Goal: Transaction & Acquisition: Purchase product/service

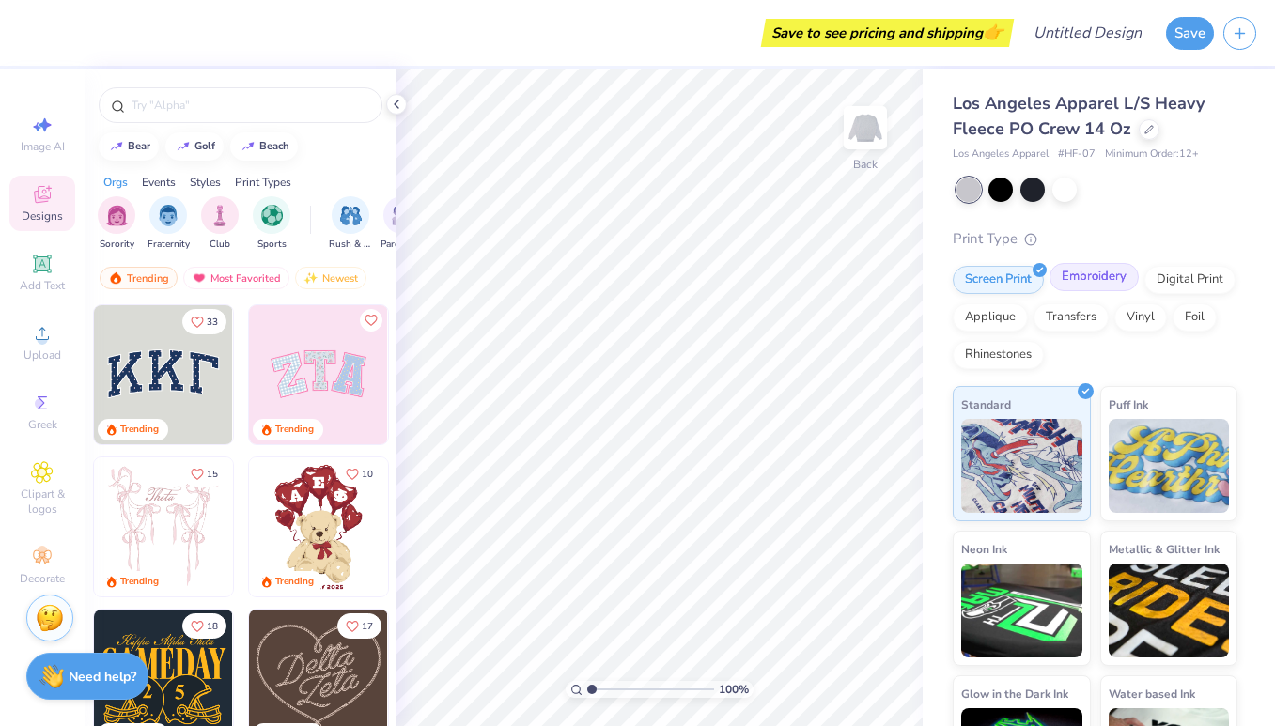
click at [1054, 268] on div "Embroidery" at bounding box center [1093, 277] width 89 height 28
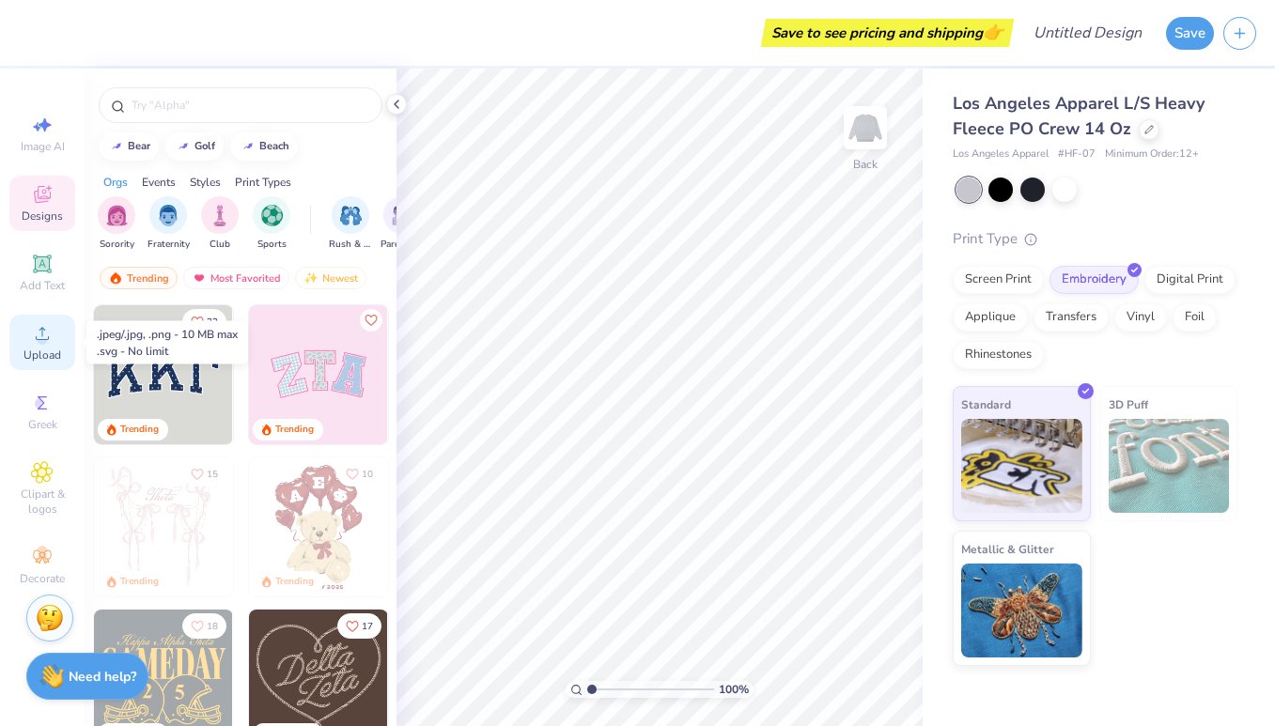
click at [50, 336] on icon at bounding box center [42, 333] width 23 height 23
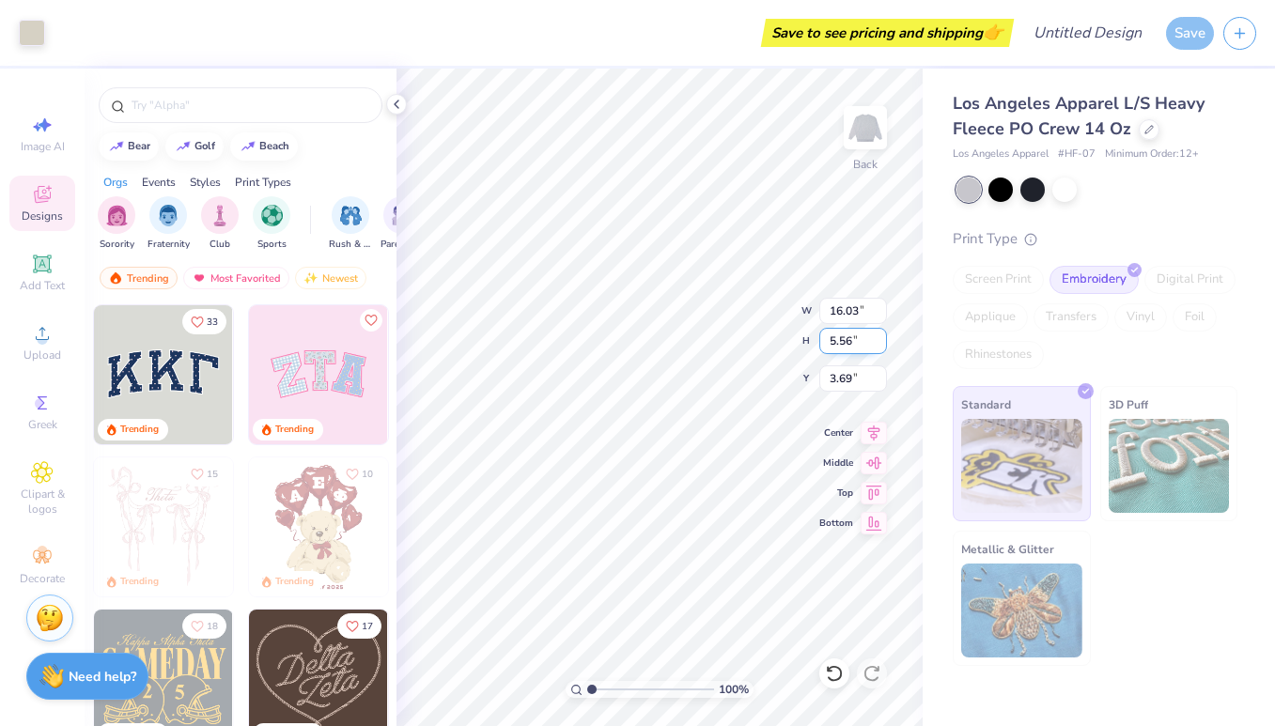
type input "3.46"
click at [1008, 189] on div at bounding box center [1000, 188] width 24 height 24
click at [1033, 189] on div at bounding box center [1032, 188] width 24 height 24
click at [969, 188] on div at bounding box center [968, 190] width 24 height 24
click at [970, 258] on div "Print Type Screen Print Embroidery Digital Print Applique Transfers Vinyl Foil …" at bounding box center [1094, 447] width 285 height 439
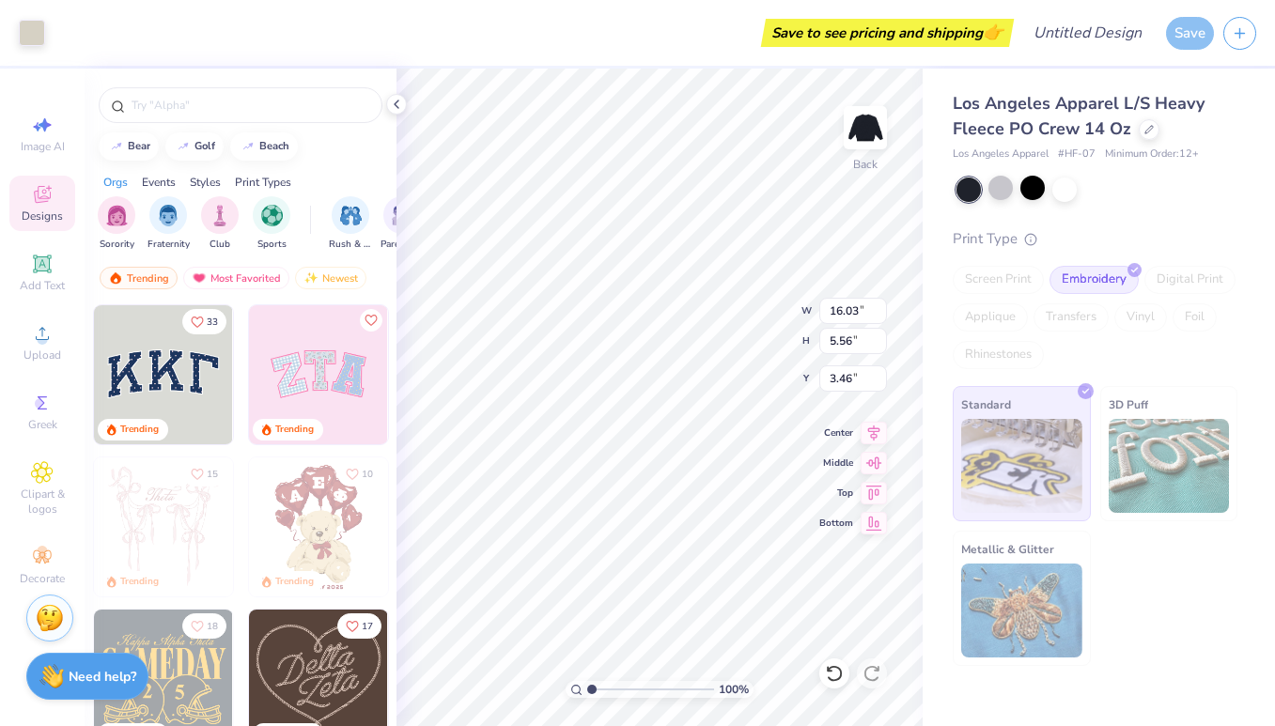
click at [1120, 193] on div at bounding box center [1096, 190] width 281 height 24
click at [1185, 35] on div "Save" at bounding box center [1190, 33] width 48 height 33
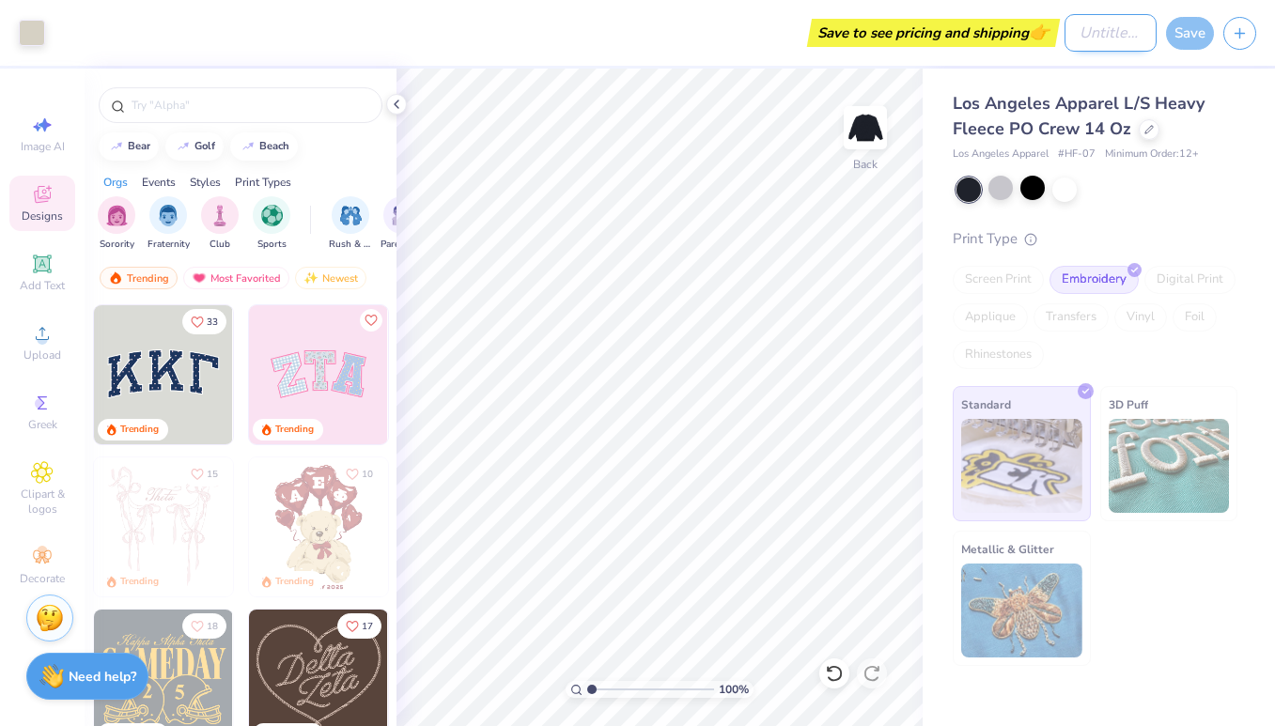
click at [1108, 25] on input "Design Title" at bounding box center [1110, 33] width 92 height 38
type input "H"
type input "CNH"
click at [1174, 37] on div "Save" at bounding box center [1190, 33] width 48 height 33
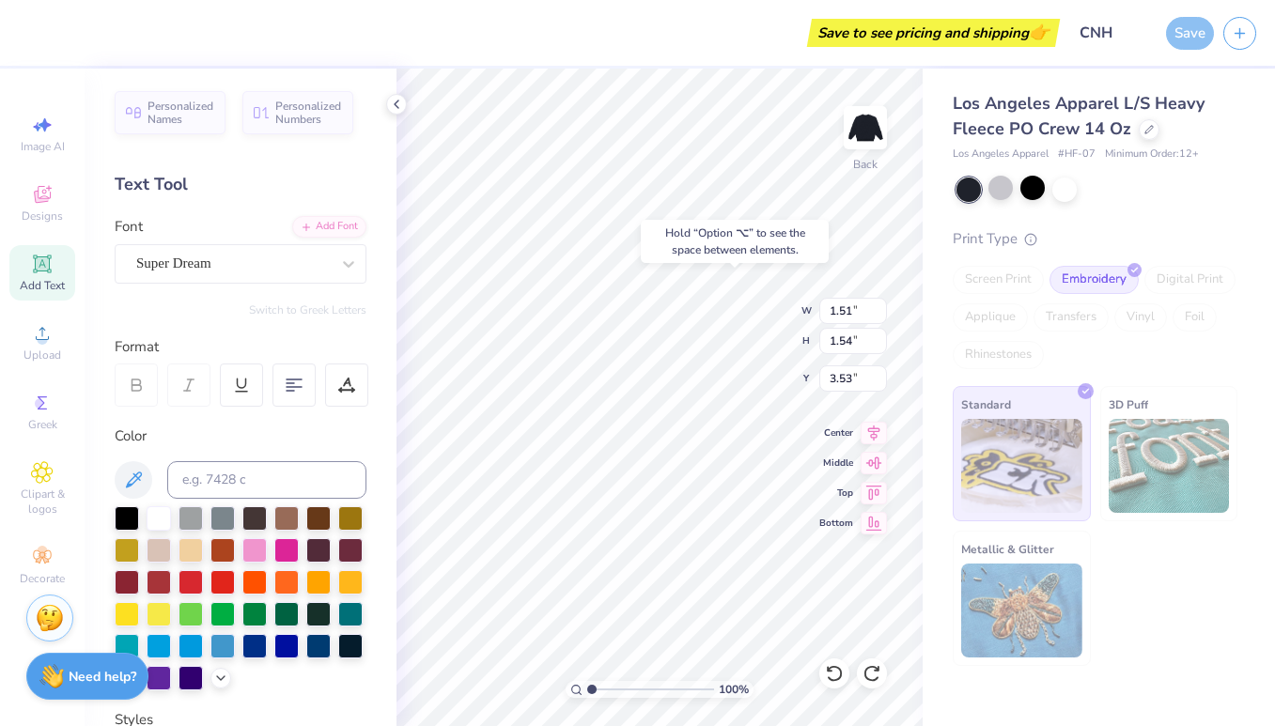
type input "3.76"
type input "16.03"
type input "5.56"
type input "8.48"
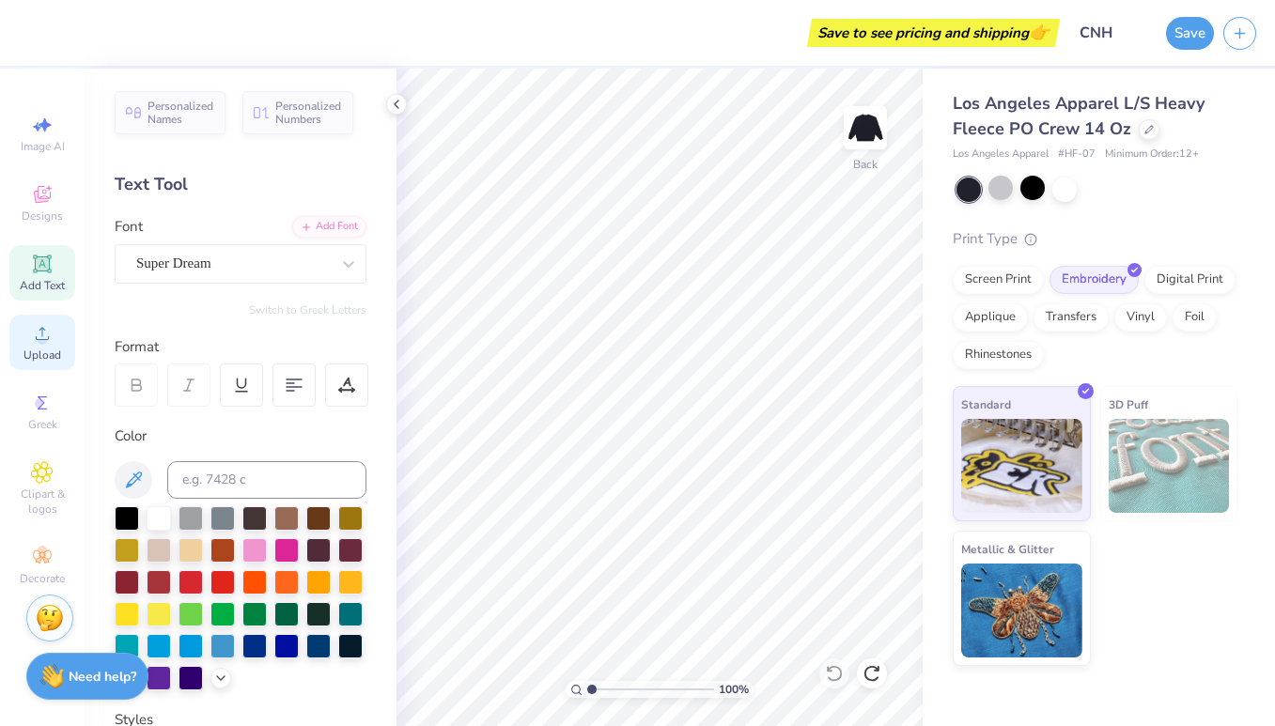
click at [31, 355] on span "Upload" at bounding box center [42, 355] width 38 height 15
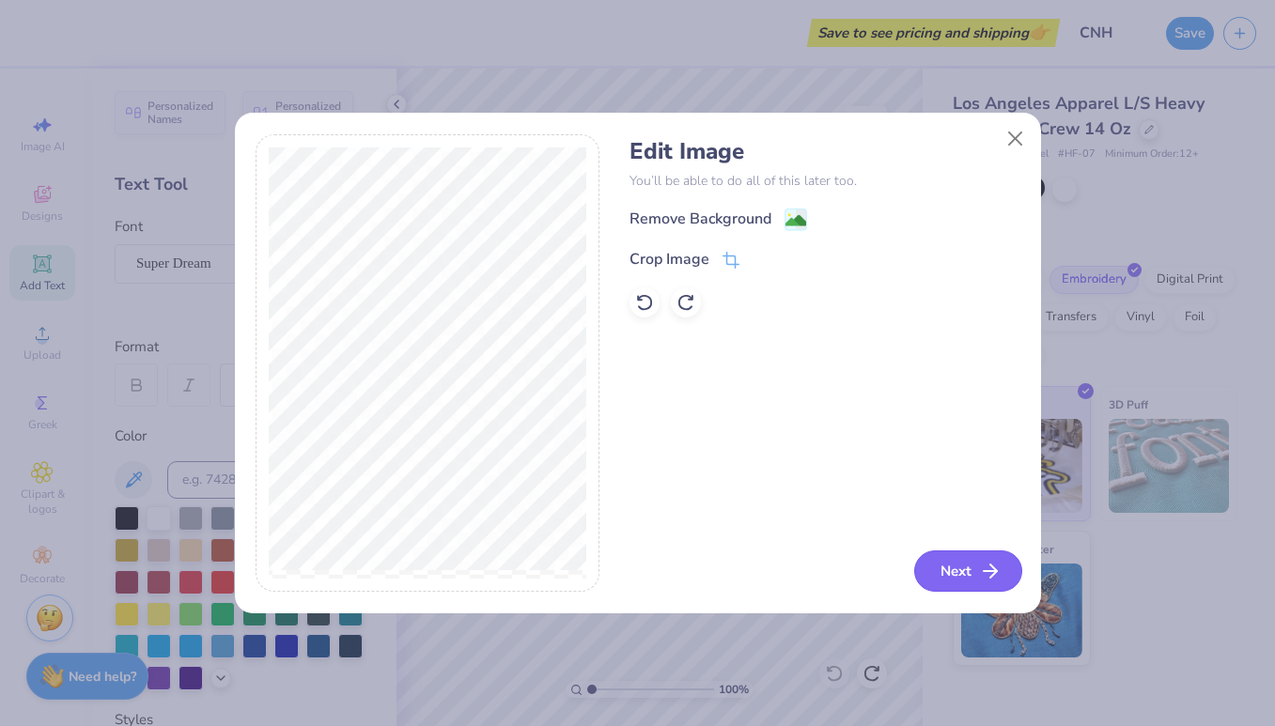
click at [983, 579] on icon "button" at bounding box center [990, 571] width 23 height 23
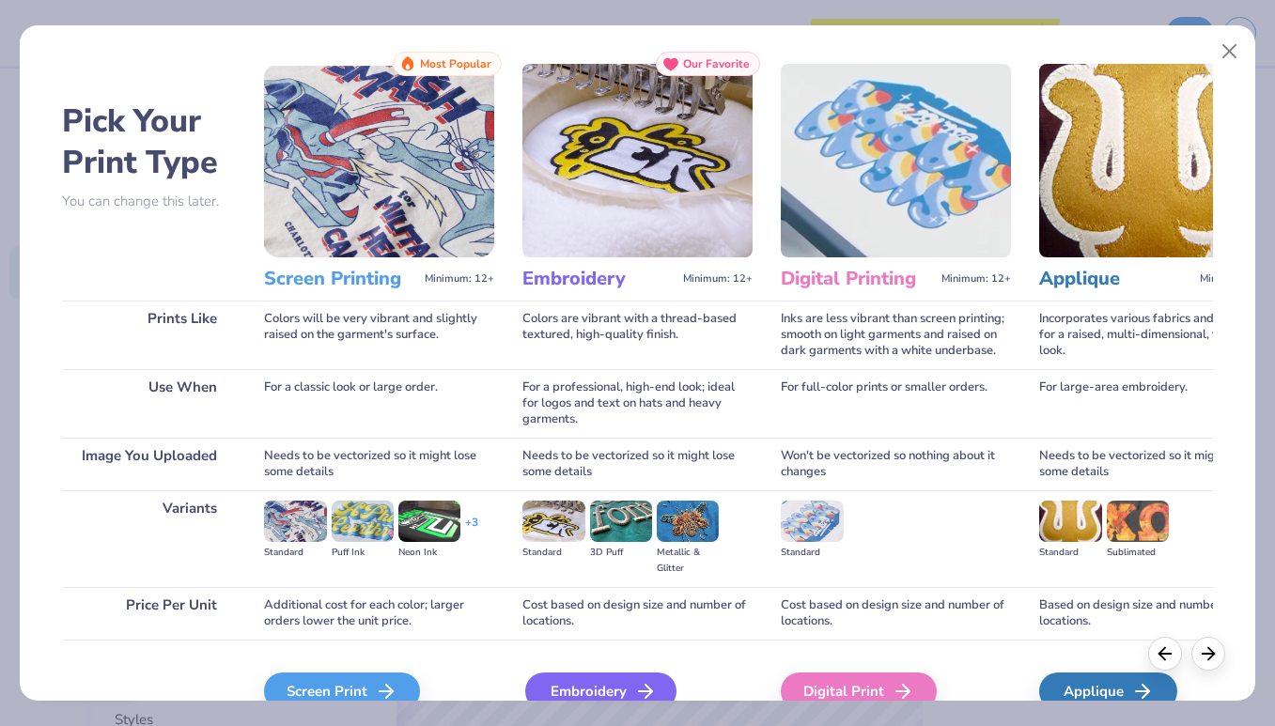
scroll to position [116, 0]
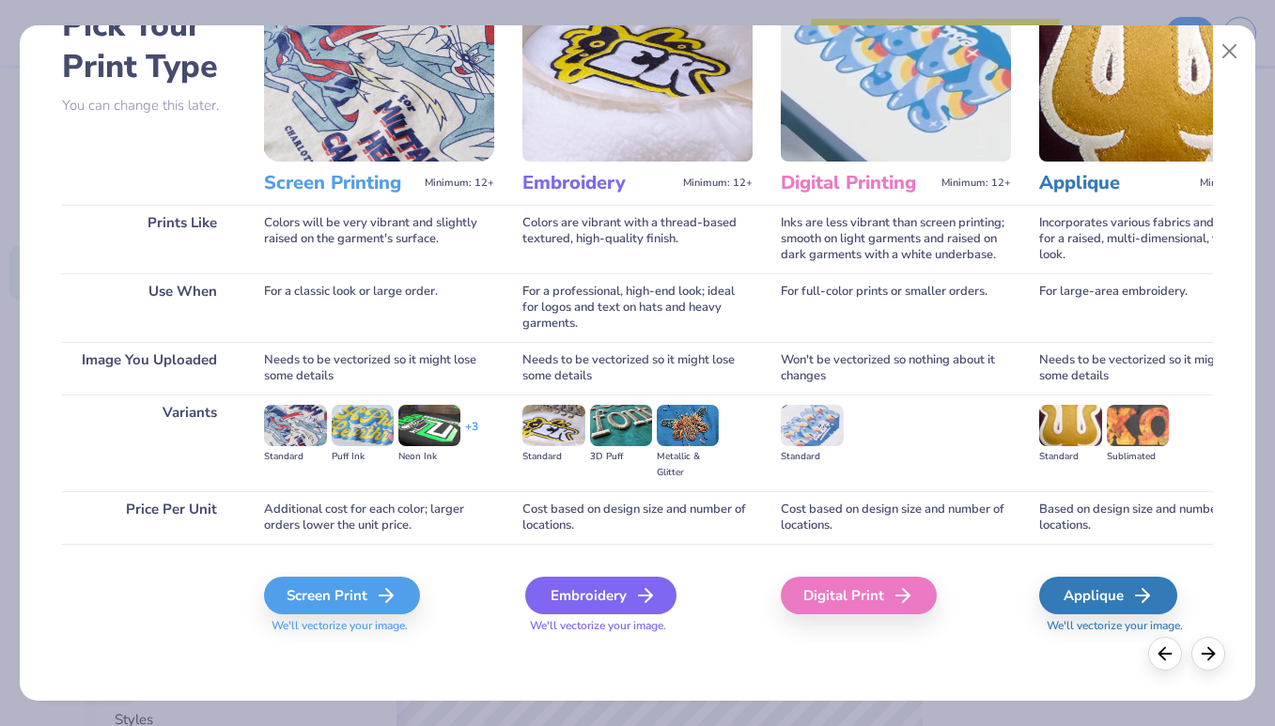
click at [654, 609] on div "Embroidery" at bounding box center [600, 596] width 151 height 38
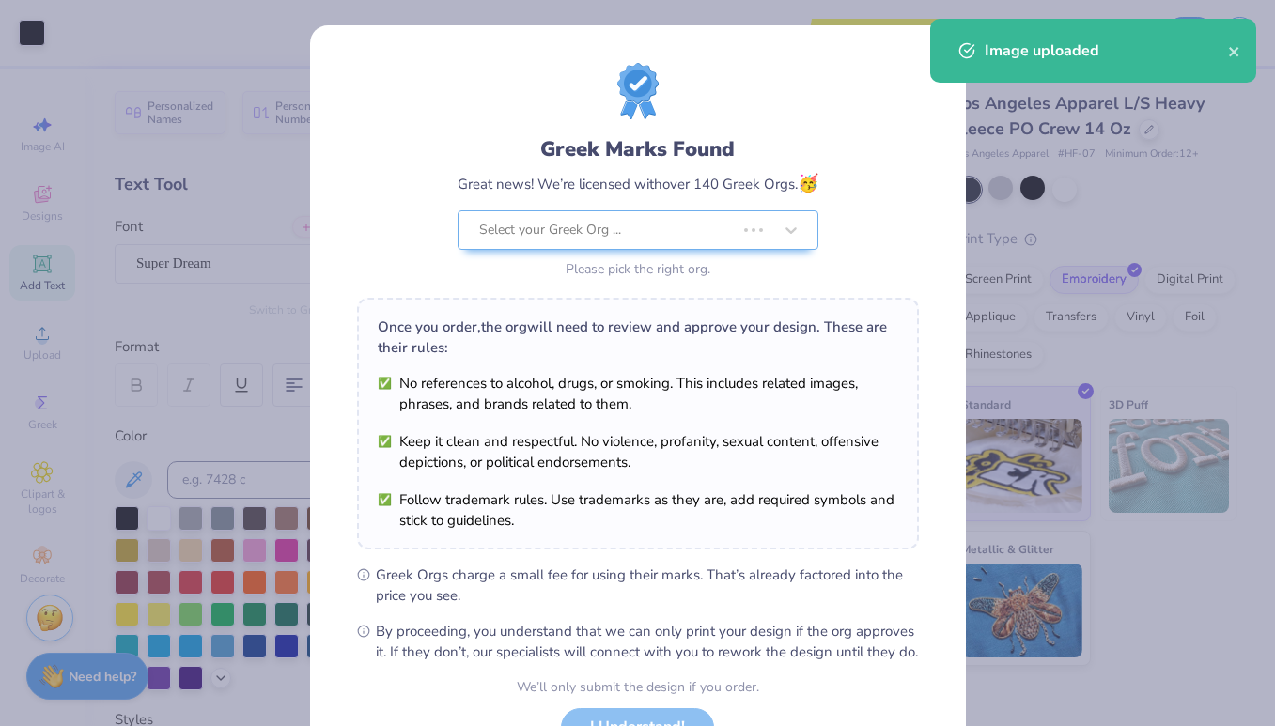
click at [703, 297] on body "Art colors Save to see pricing and shipping 👉 Design Title CNH Save Image AI De…" at bounding box center [637, 363] width 1275 height 726
type input "2.65"
click at [1234, 49] on icon "close" at bounding box center [1234, 51] width 13 height 15
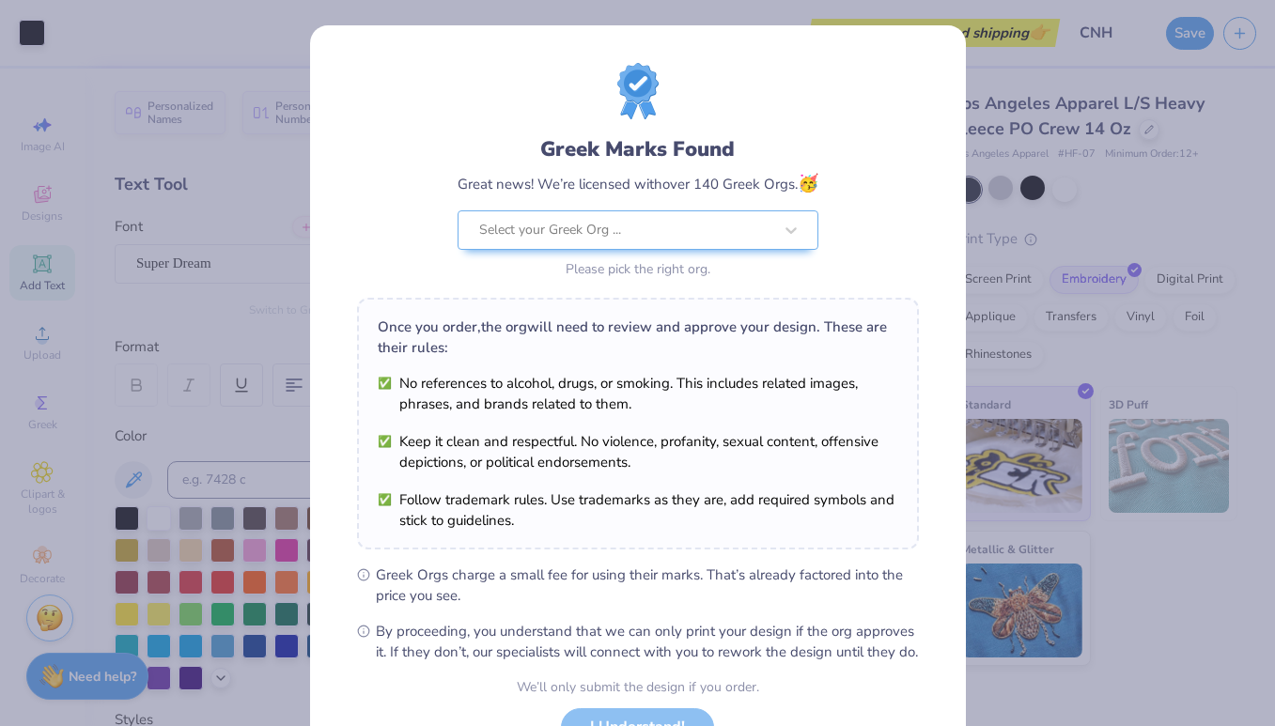
scroll to position [153, 0]
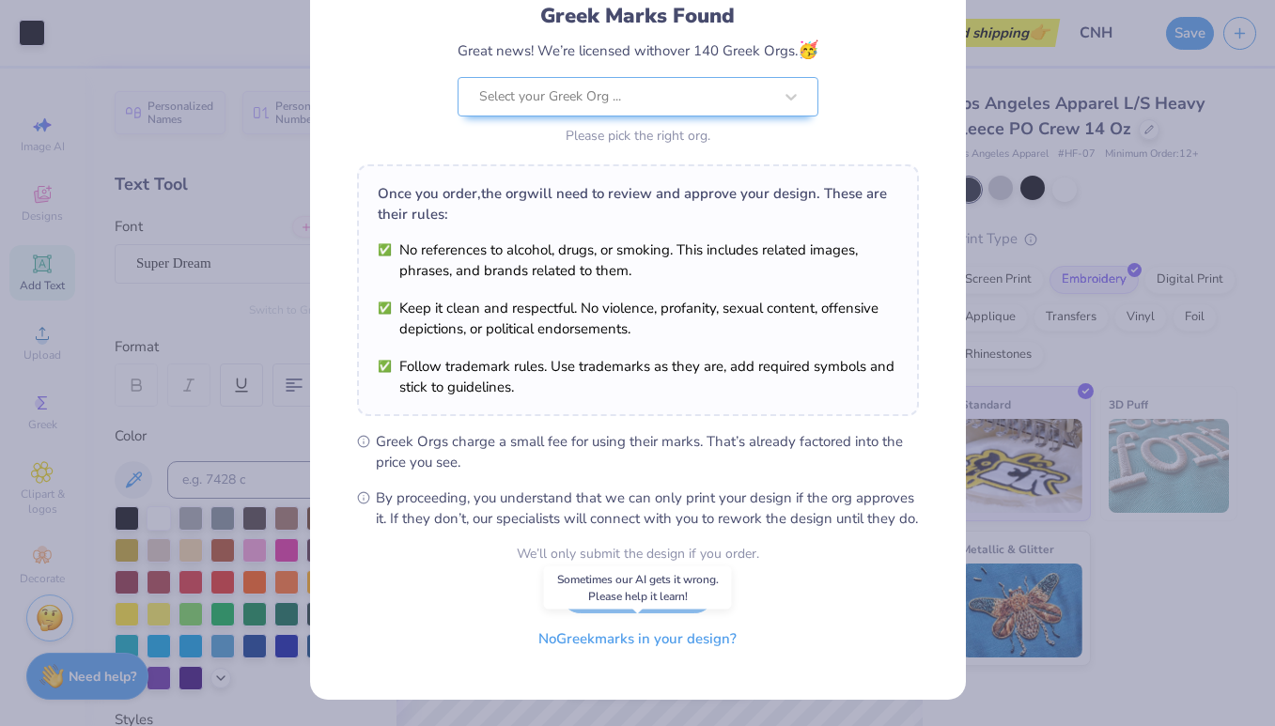
click at [677, 643] on button "No Greek marks in your design?" at bounding box center [637, 639] width 230 height 39
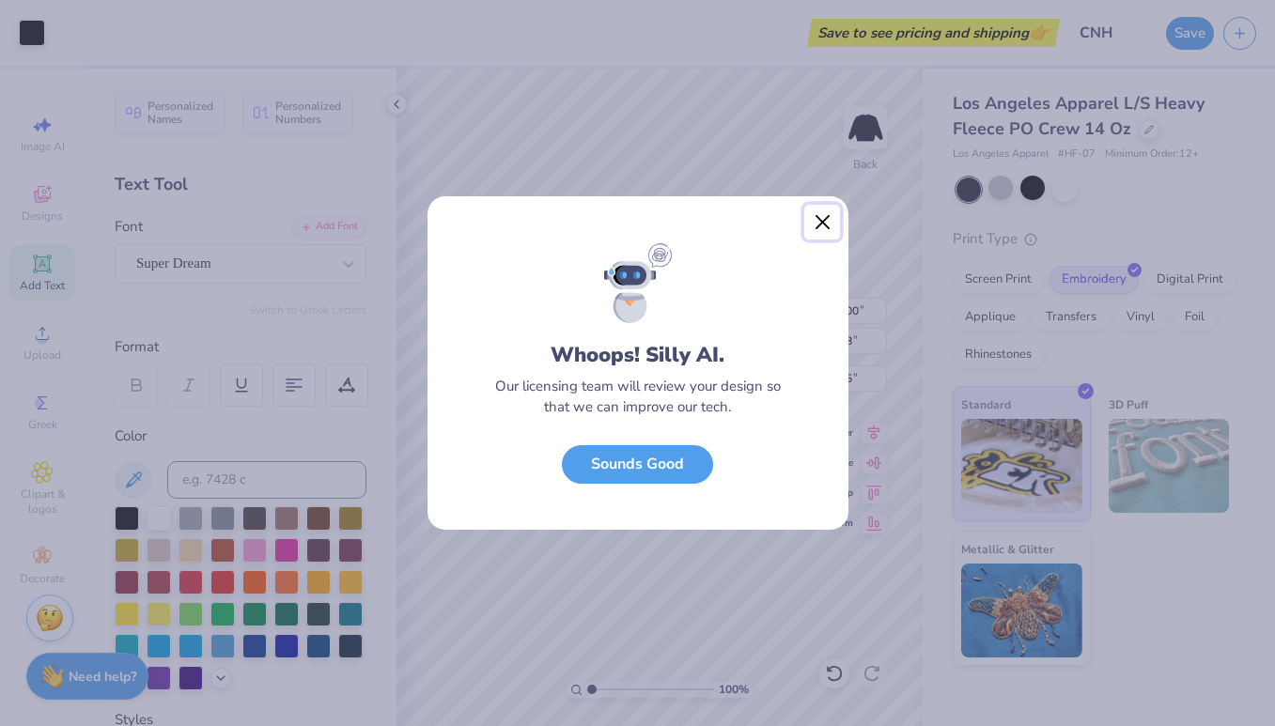
click at [819, 219] on button "Close" at bounding box center [822, 223] width 36 height 36
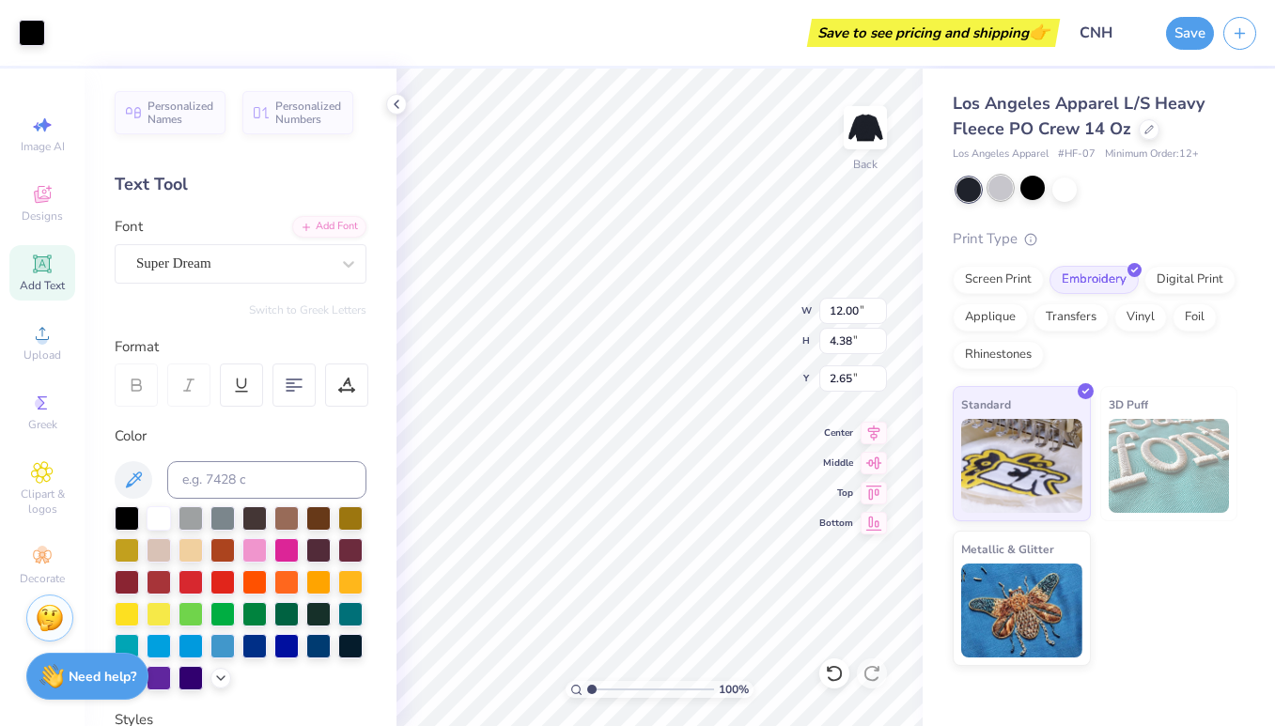
click at [1004, 193] on div at bounding box center [1000, 188] width 24 height 24
click at [1131, 217] on div "Los Angeles Apparel L/S Heavy Fleece PO Crew 14 Oz Los Angeles Apparel # HF-07 …" at bounding box center [1094, 378] width 285 height 575
click at [1196, 43] on button "Save" at bounding box center [1190, 30] width 48 height 33
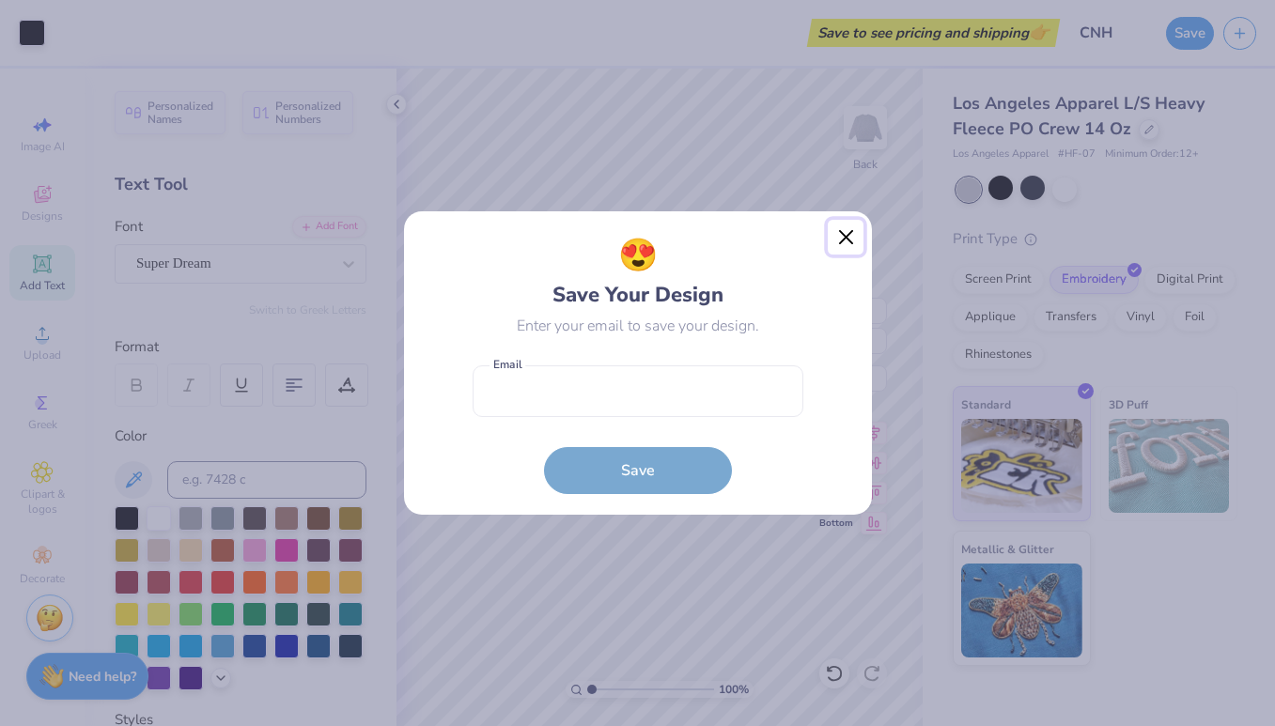
click at [842, 246] on button "Close" at bounding box center [845, 238] width 36 height 36
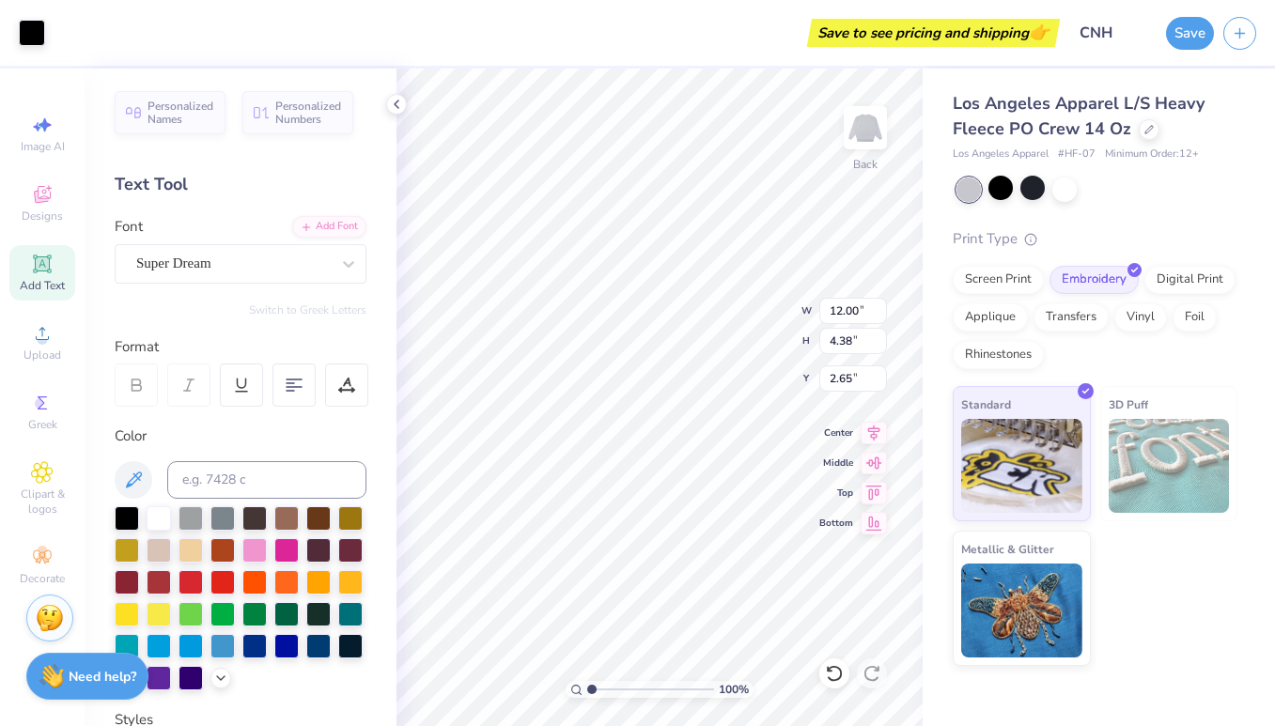
click at [1013, 37] on div "Save to see pricing and shipping 👉" at bounding box center [932, 33] width 243 height 28
click at [1181, 39] on button "Save" at bounding box center [1190, 30] width 48 height 33
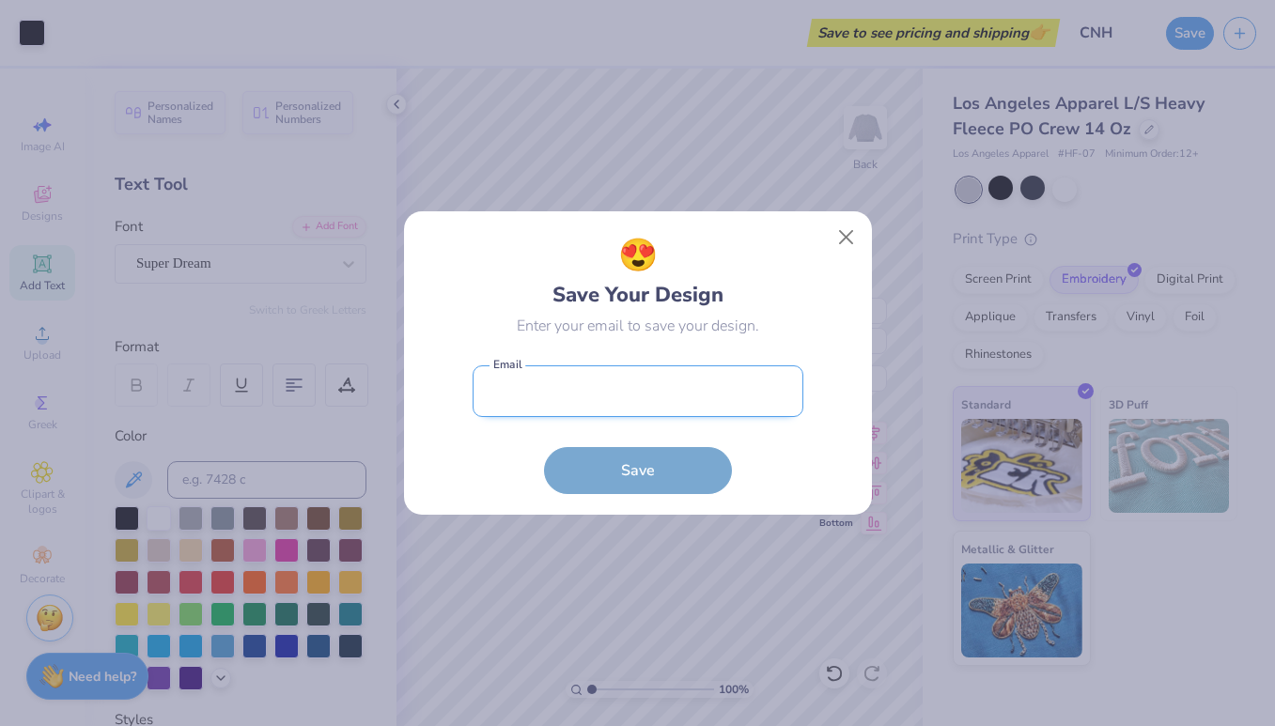
click at [549, 406] on input "email" at bounding box center [637, 391] width 331 height 52
type input "[PERSON_NAME][EMAIL_ADDRESS][DOMAIN_NAME]"
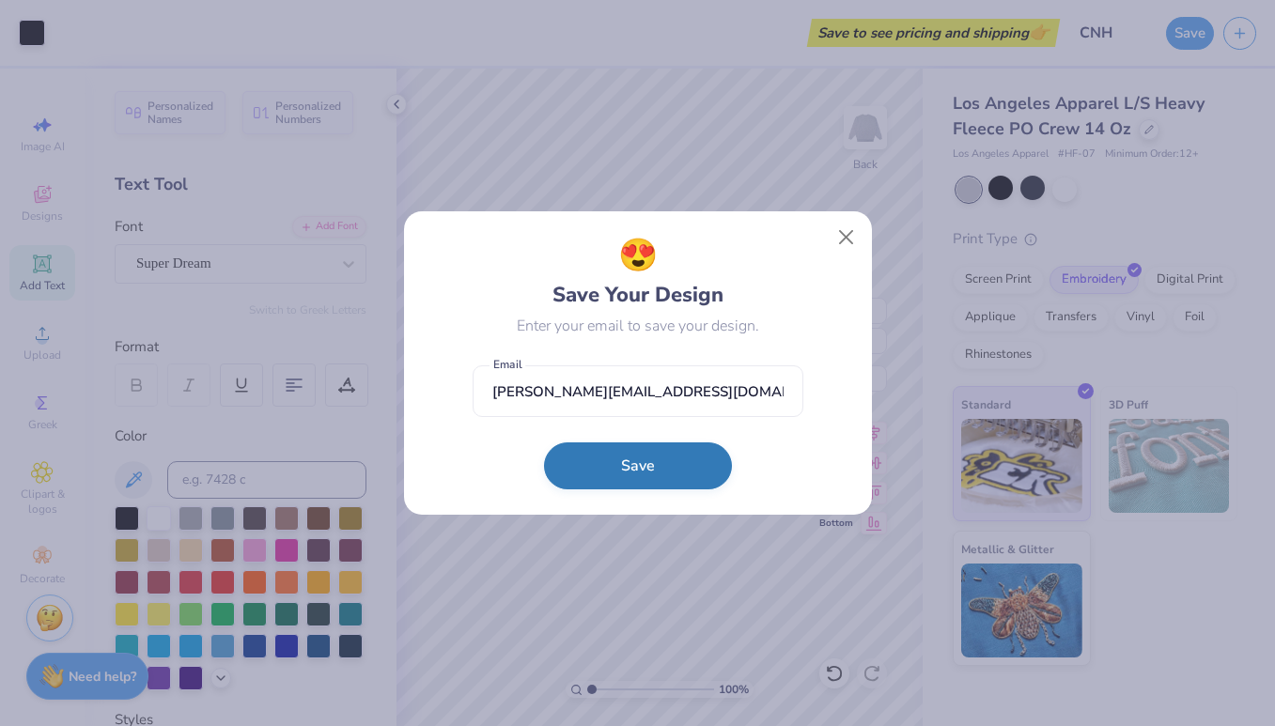
click at [609, 471] on button "Save" at bounding box center [638, 465] width 188 height 47
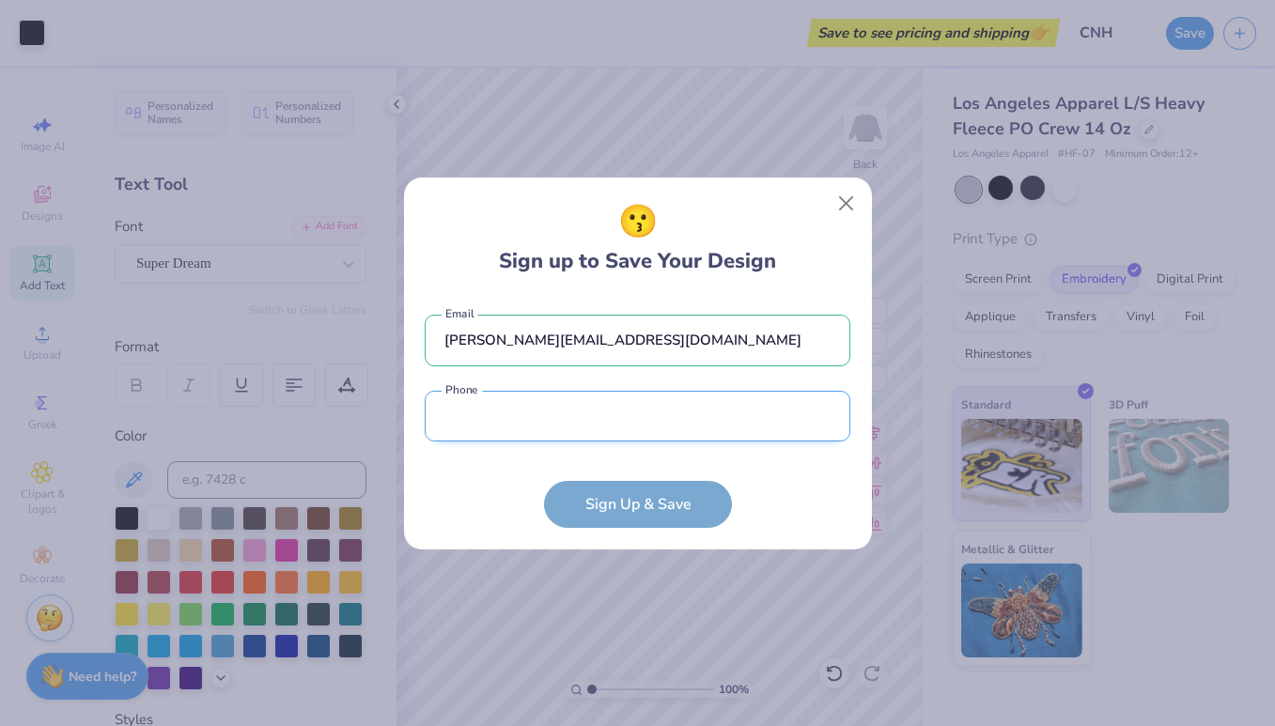
click at [636, 424] on input "tel" at bounding box center [637, 417] width 425 height 52
type input "[PHONE_NUMBER]"
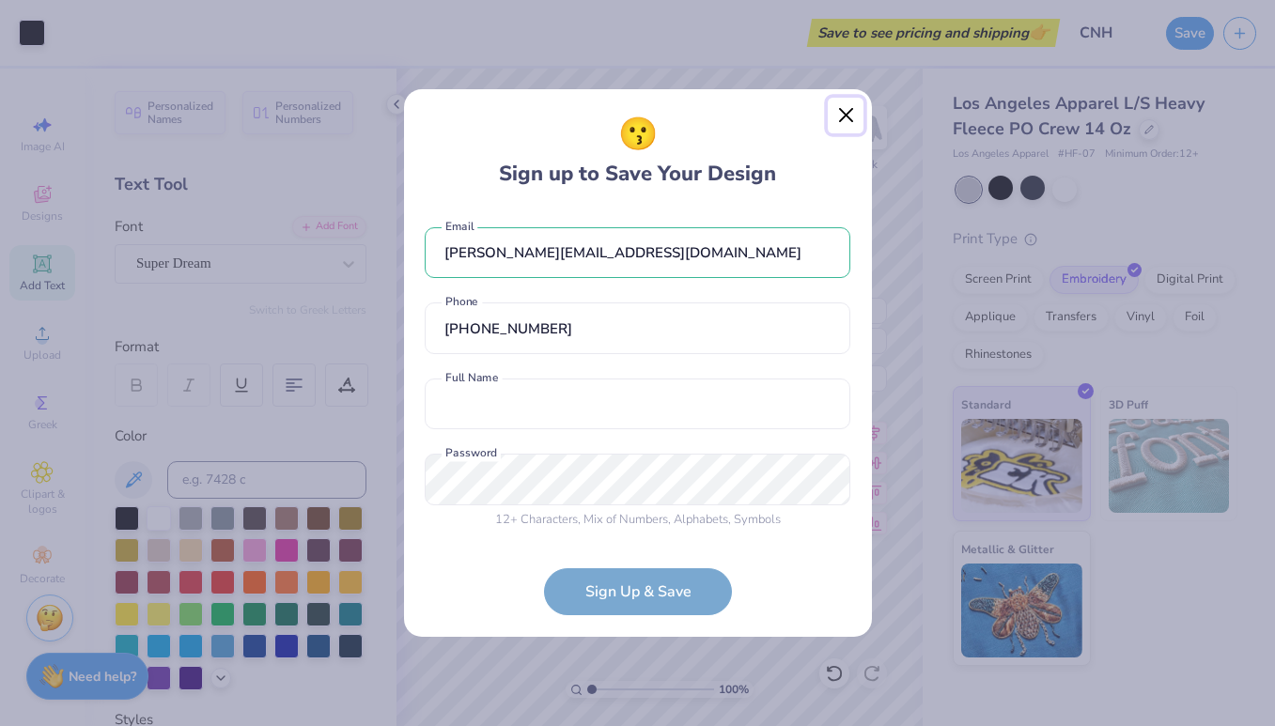
click at [837, 110] on button "Close" at bounding box center [845, 116] width 36 height 36
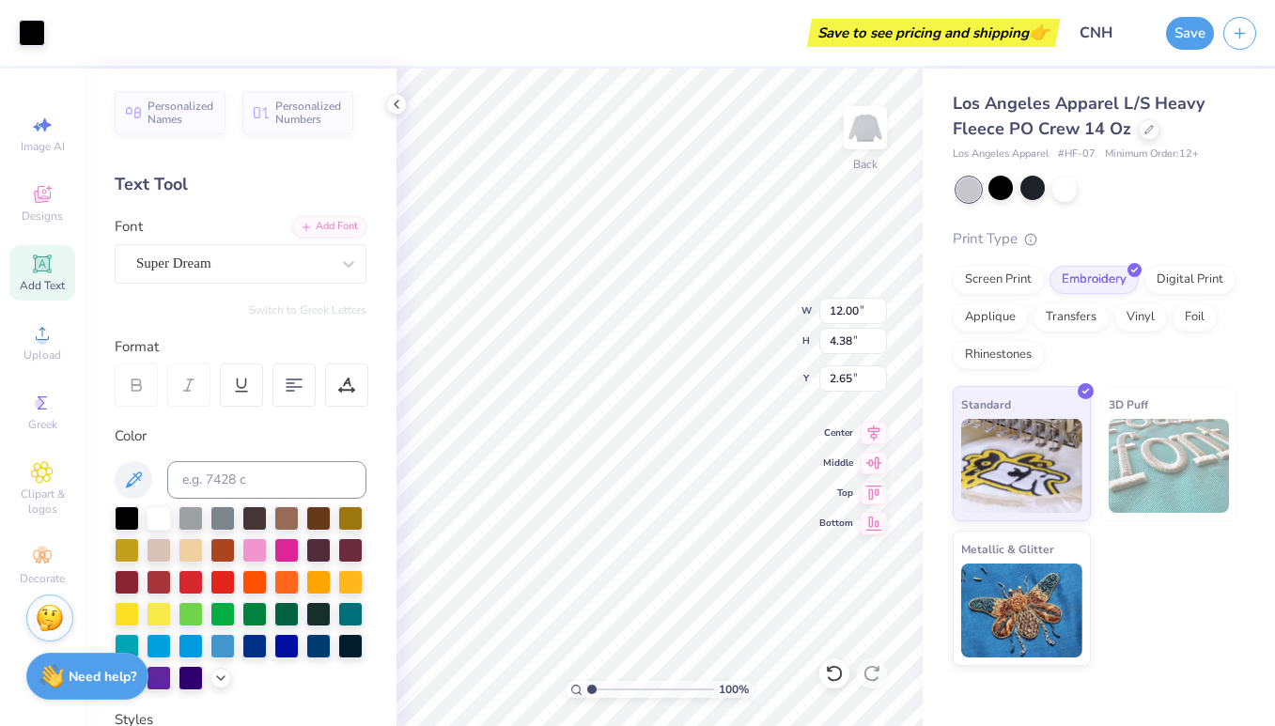
click at [1180, 152] on span "Minimum Order: 12 +" at bounding box center [1152, 155] width 94 height 16
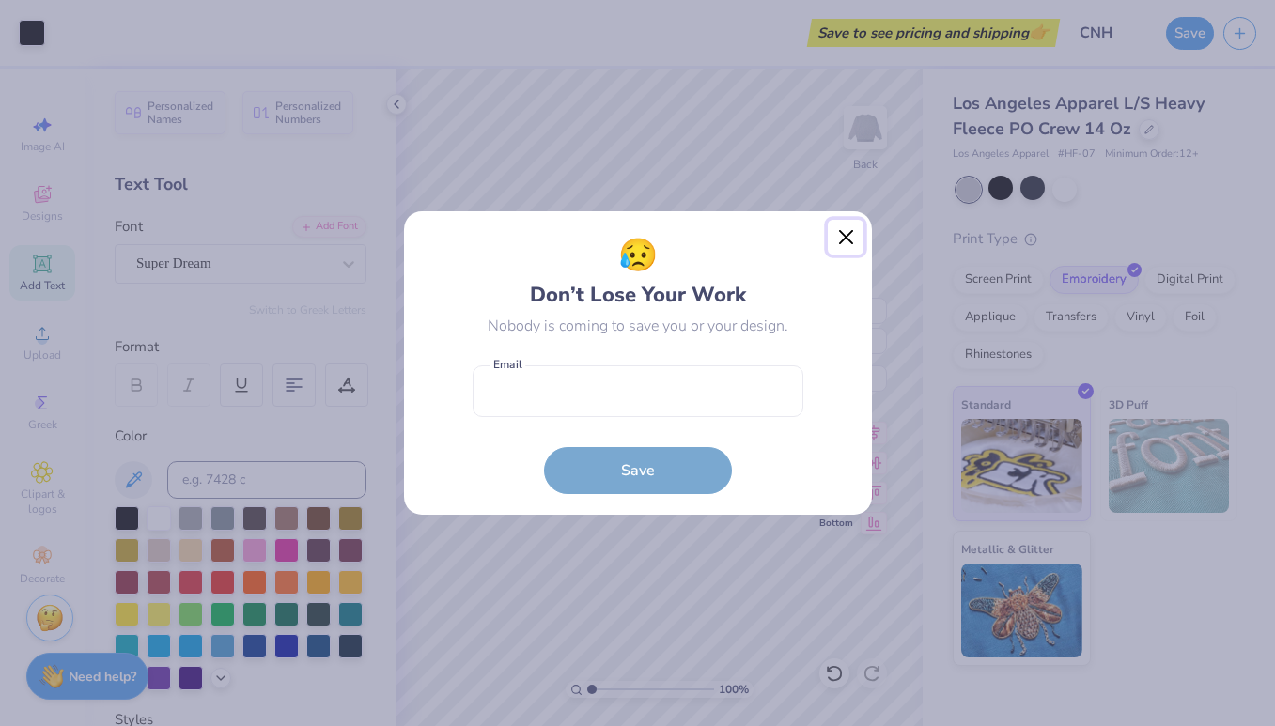
click at [844, 241] on button "Close" at bounding box center [845, 238] width 36 height 36
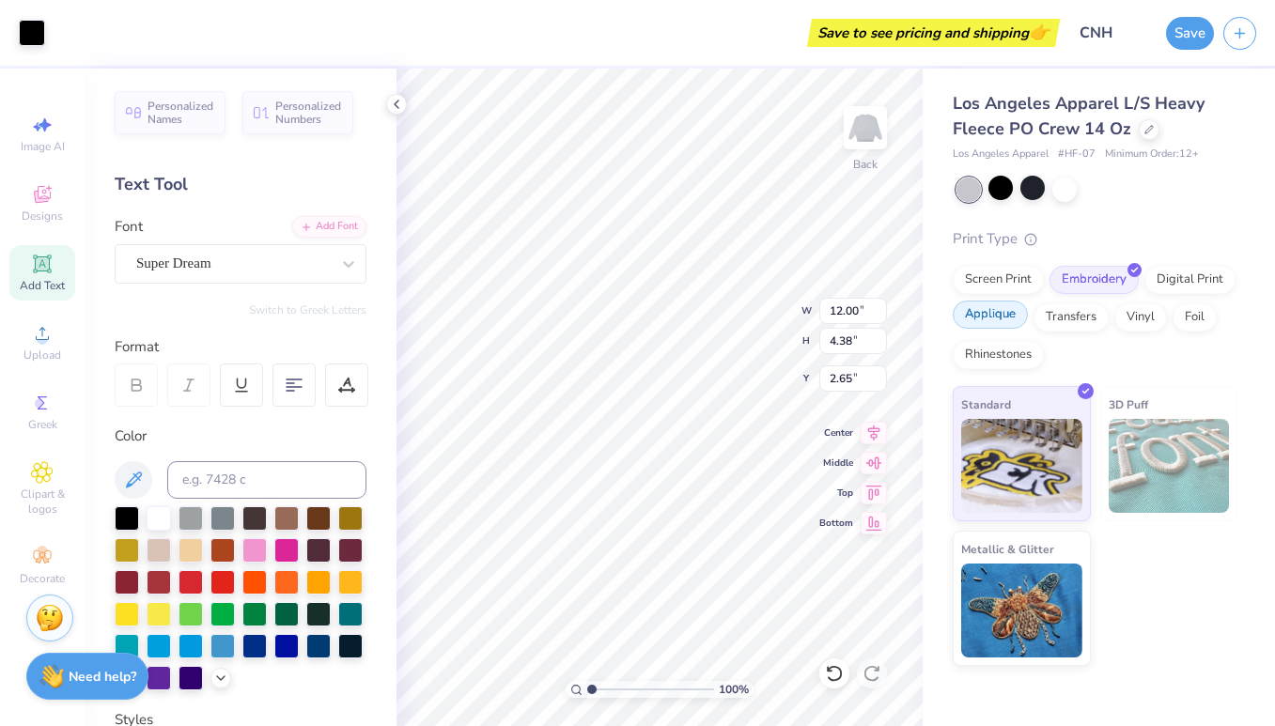
click at [989, 321] on div "Applique" at bounding box center [989, 315] width 75 height 28
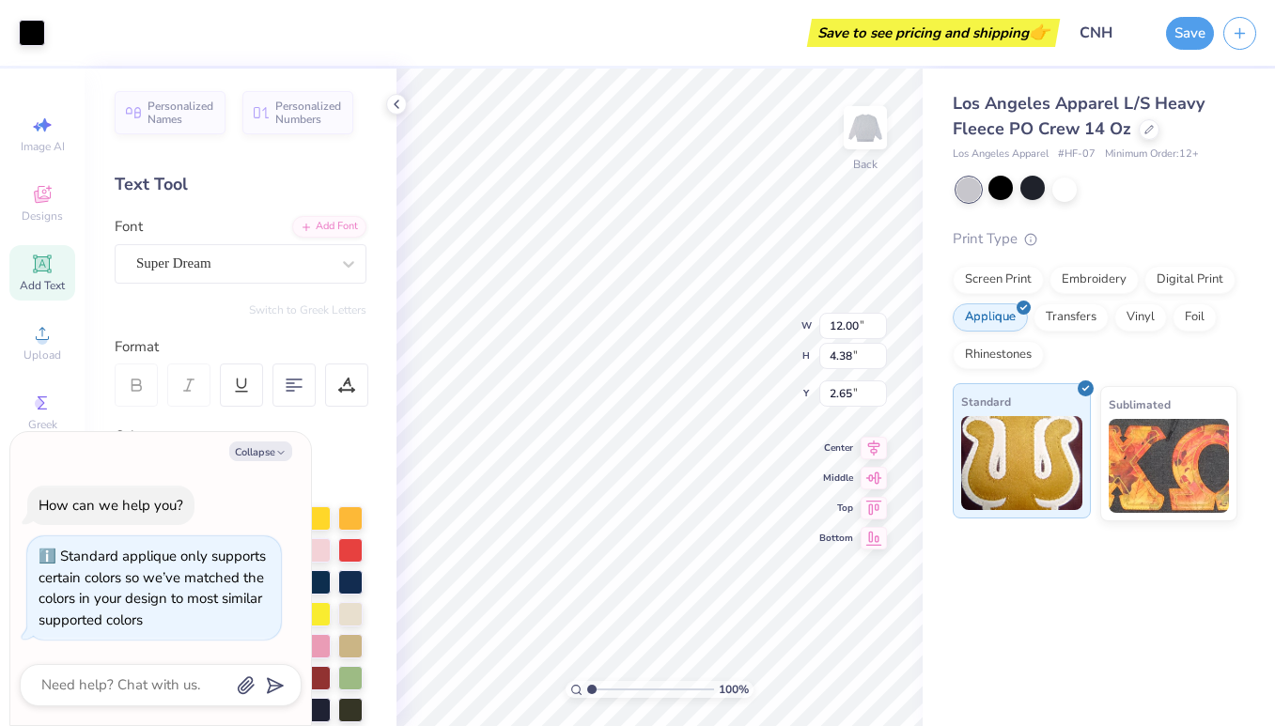
click at [1056, 452] on img at bounding box center [1021, 463] width 121 height 94
type textarea "x"
click at [1176, 33] on button "Save" at bounding box center [1190, 30] width 48 height 33
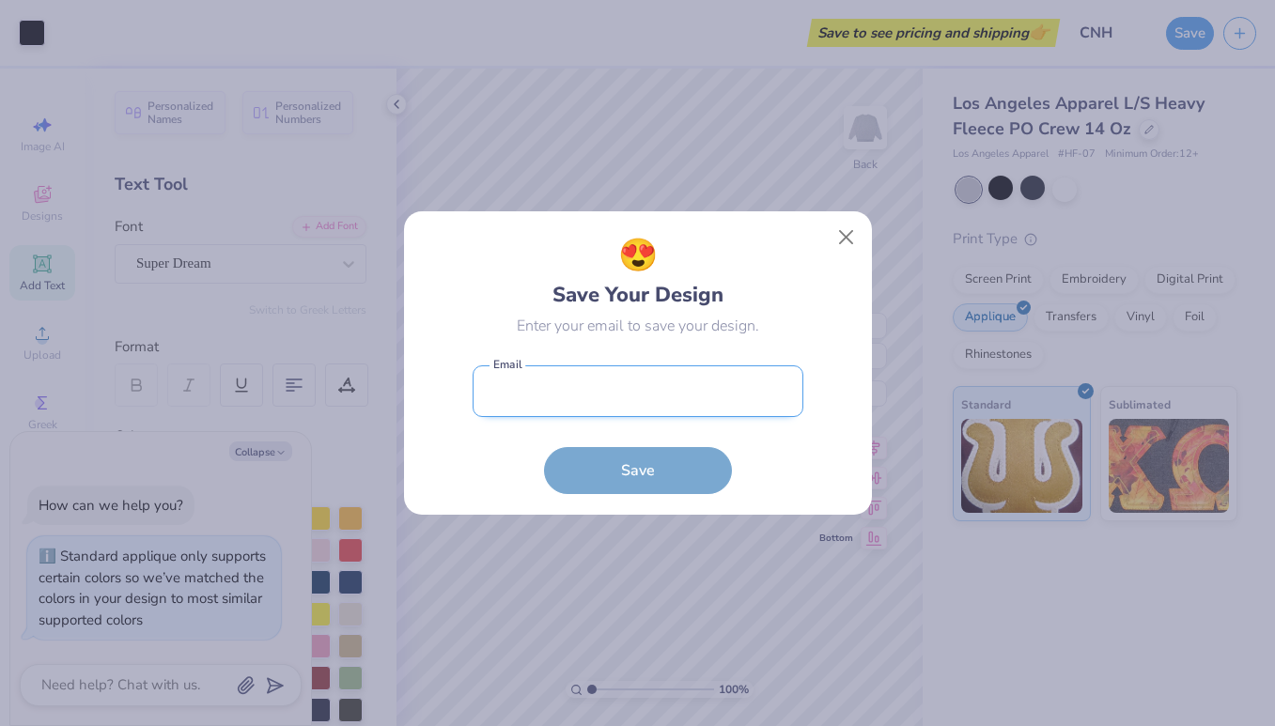
click at [733, 391] on input "email" at bounding box center [637, 391] width 331 height 52
type input "[PERSON_NAME][EMAIL_ADDRESS][DOMAIN_NAME]"
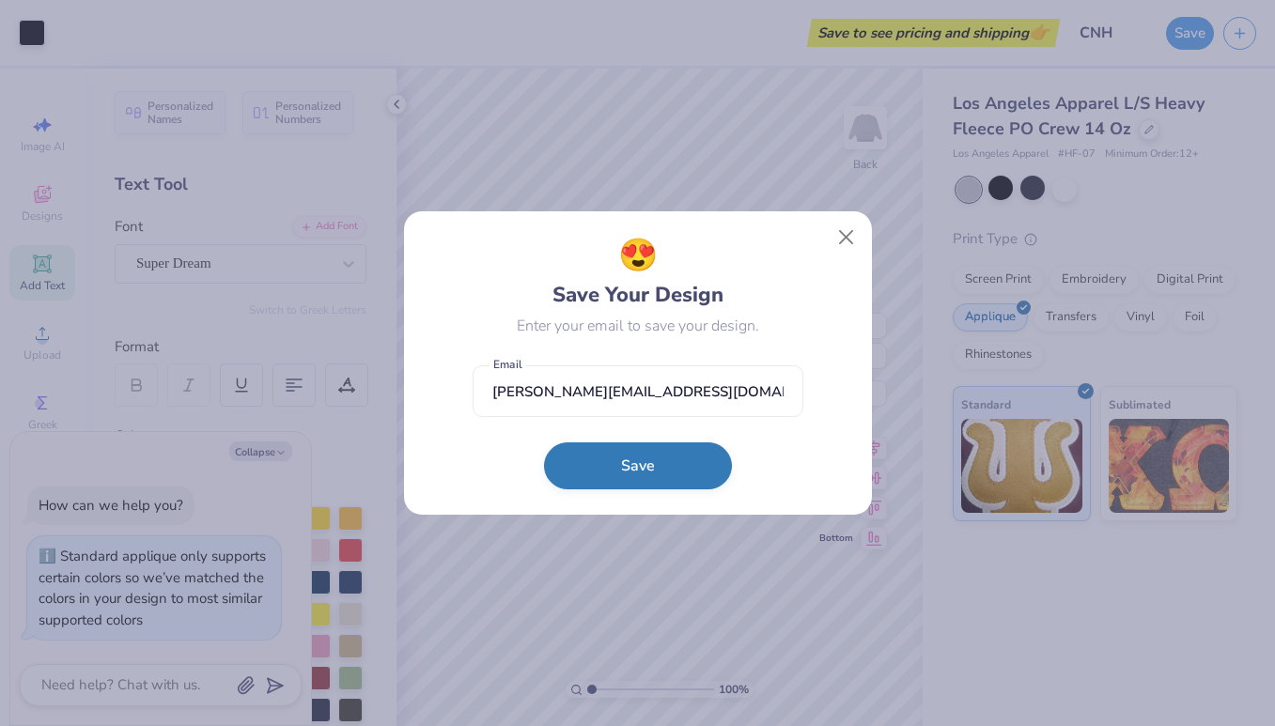
click at [664, 470] on button "Save" at bounding box center [638, 465] width 188 height 47
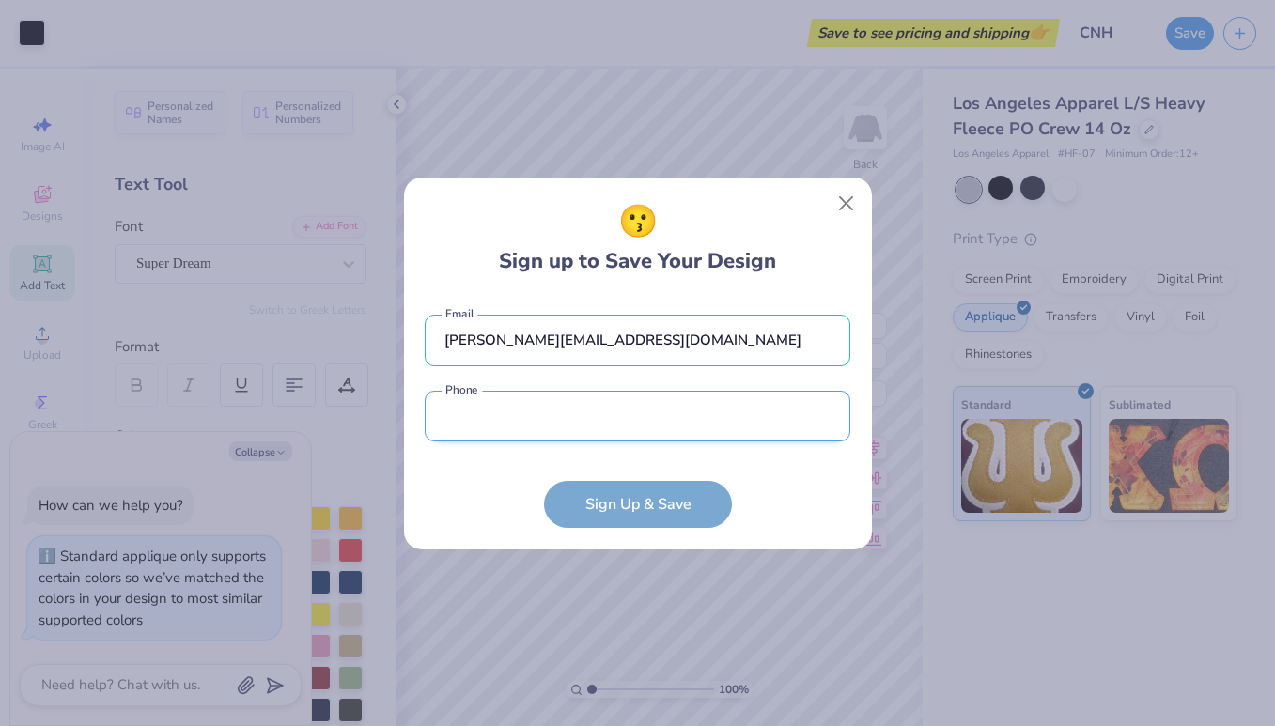
click at [649, 422] on input "tel" at bounding box center [637, 417] width 425 height 52
type input "[PHONE_NUMBER]"
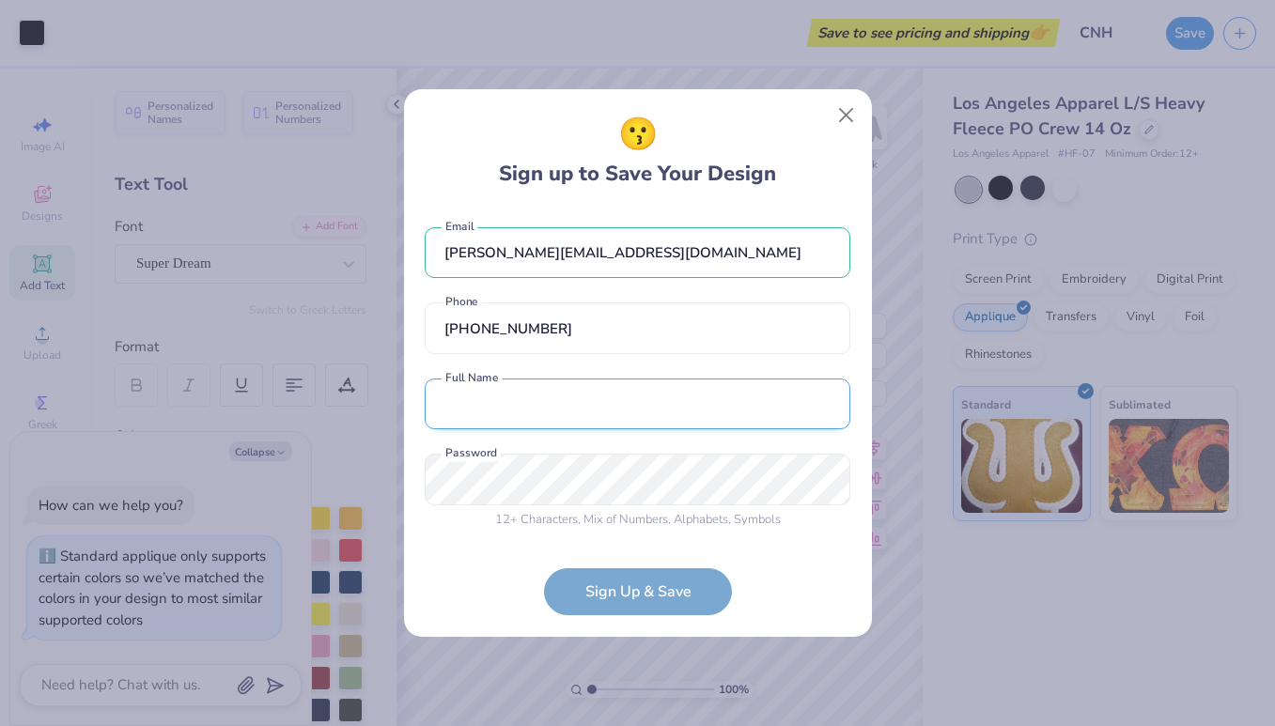
click at [579, 401] on input "text" at bounding box center [637, 405] width 425 height 52
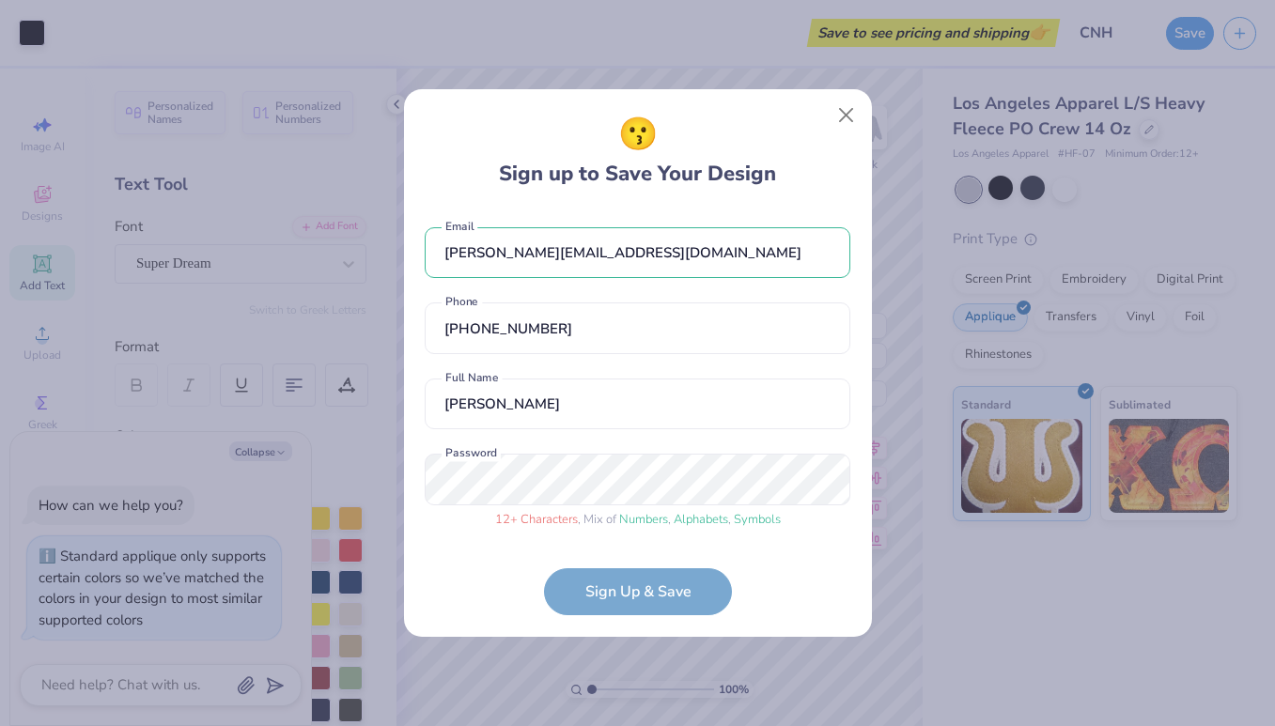
click at [693, 616] on div "😗 Sign up to Save Your Design [PERSON_NAME][EMAIL_ADDRESS][DOMAIN_NAME] Email […" at bounding box center [638, 363] width 468 height 548
click at [690, 593] on form "[PERSON_NAME][EMAIL_ADDRESS][DOMAIN_NAME] Email [PHONE_NUMBER] Phone [PERSON_NA…" at bounding box center [637, 413] width 425 height 408
click at [688, 593] on form "[PERSON_NAME][EMAIL_ADDRESS][DOMAIN_NAME] Email [PHONE_NUMBER] Phone [PERSON_NA…" at bounding box center [637, 413] width 425 height 408
click at [652, 599] on form "[PERSON_NAME][EMAIL_ADDRESS][DOMAIN_NAME] Email [PHONE_NUMBER] Phone [PERSON_NA…" at bounding box center [637, 413] width 425 height 408
click at [657, 609] on form "[PERSON_NAME][EMAIL_ADDRESS][DOMAIN_NAME] Email [PHONE_NUMBER] Phone [PERSON_NA…" at bounding box center [637, 413] width 425 height 408
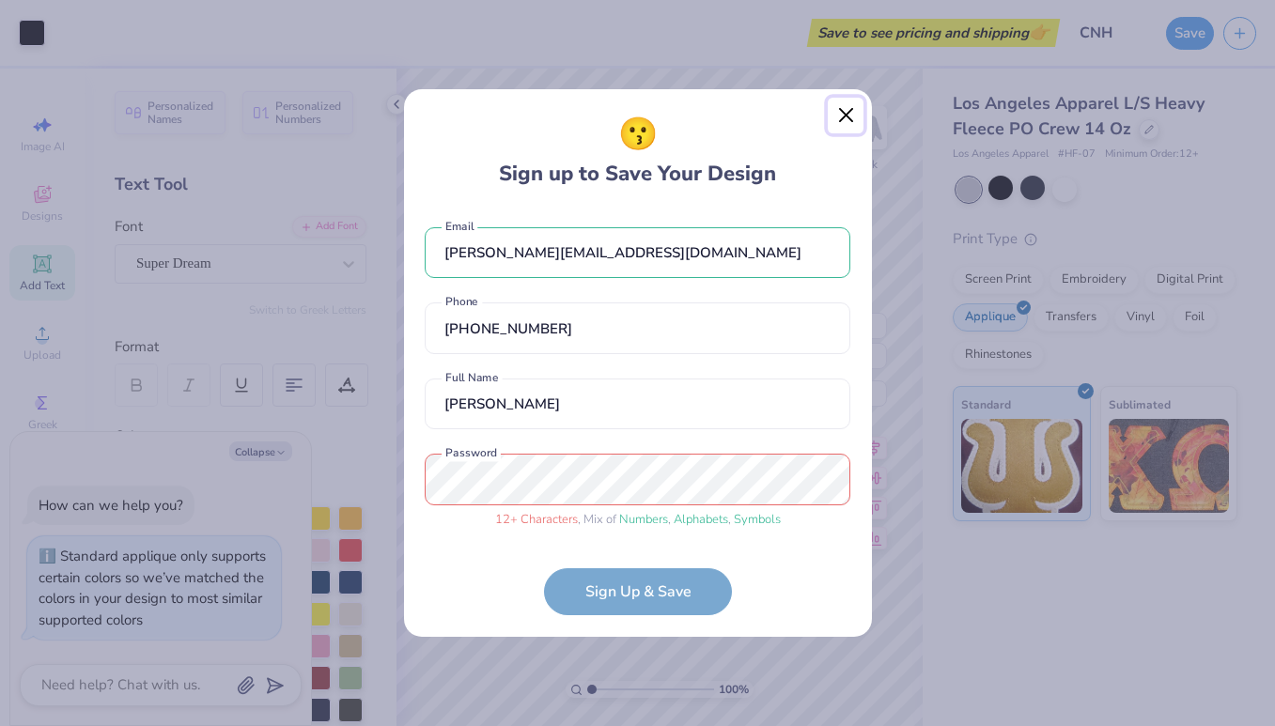
click at [590, 495] on div "😗 Sign up to Save Your Design [PERSON_NAME][EMAIL_ADDRESS][DOMAIN_NAME] Email […" at bounding box center [638, 362] width 470 height 549
click at [590, 569] on form "[PERSON_NAME][EMAIL_ADDRESS][DOMAIN_NAME] Email [PHONE_NUMBER] Phone [PERSON_NA…" at bounding box center [637, 413] width 425 height 408
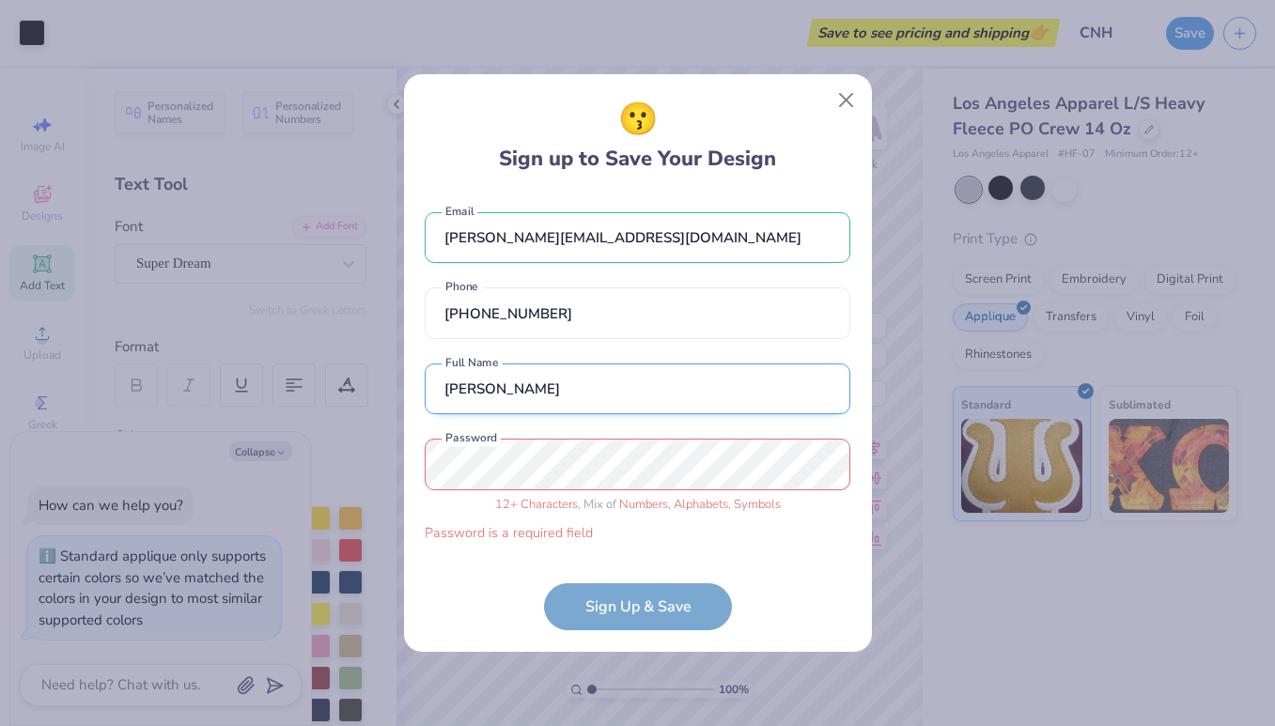
click at [616, 379] on input "[PERSON_NAME]" at bounding box center [637, 389] width 425 height 52
click at [683, 379] on input "[PERSON_NAME]" at bounding box center [637, 389] width 425 height 52
type input "[PERSON_NAME]"
click at [558, 498] on span "12 + Characters" at bounding box center [536, 504] width 83 height 17
click at [583, 518] on div "12 + Characters , Mix of Numbers , Alphabets , Symbols Password is a required f…" at bounding box center [637, 491] width 425 height 105
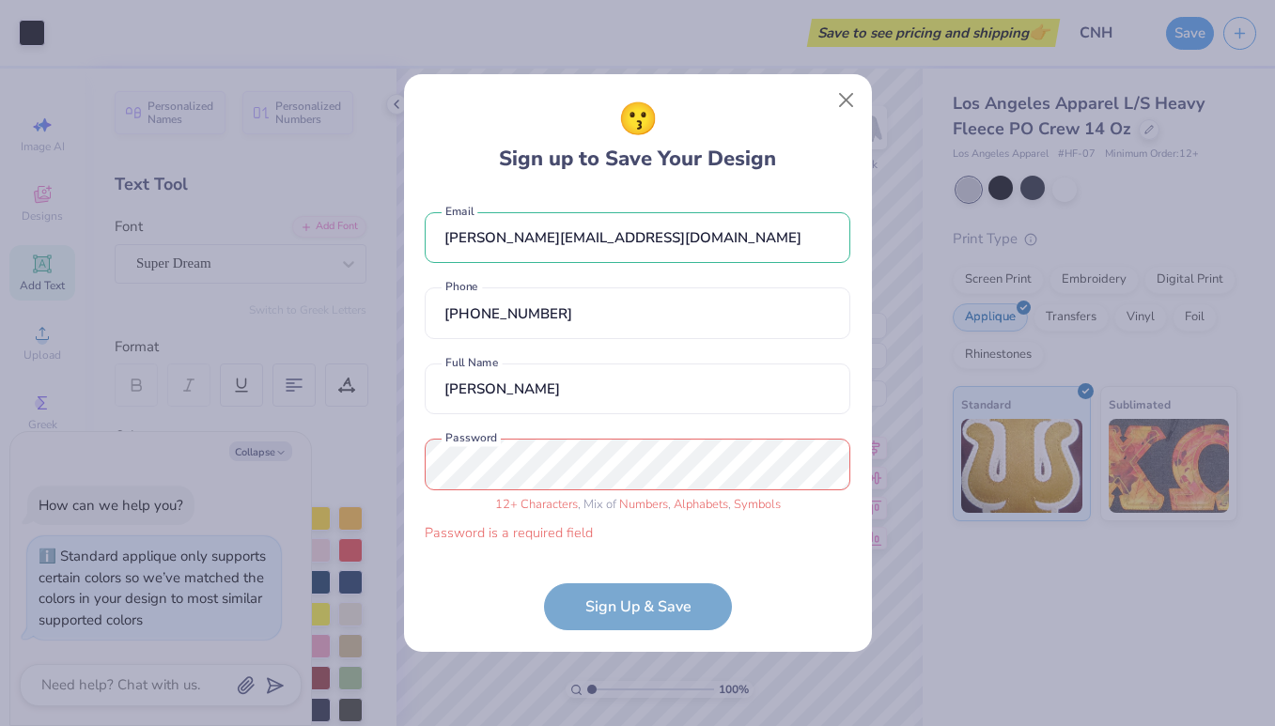
click at [576, 361] on div "[PERSON_NAME][EMAIL_ADDRESS][DOMAIN_NAME] Email [PHONE_NUMBER] Phone [PERSON_NA…" at bounding box center [637, 373] width 425 height 360
click at [580, 315] on input "[PHONE_NUMBER]" at bounding box center [637, 313] width 425 height 52
click at [636, 274] on div "[PERSON_NAME][EMAIL_ADDRESS][DOMAIN_NAME] Email [PHONE_NUMBER] Phone [PERSON_NA…" at bounding box center [637, 373] width 425 height 360
click at [574, 605] on form "[PERSON_NAME][EMAIL_ADDRESS][DOMAIN_NAME] Email [PHONE_NUMBER] Phone [PERSON_NA…" at bounding box center [637, 411] width 425 height 437
click at [581, 611] on form "[PERSON_NAME][EMAIL_ADDRESS][DOMAIN_NAME] Email [PHONE_NUMBER] Phone [PERSON_NA…" at bounding box center [637, 411] width 425 height 437
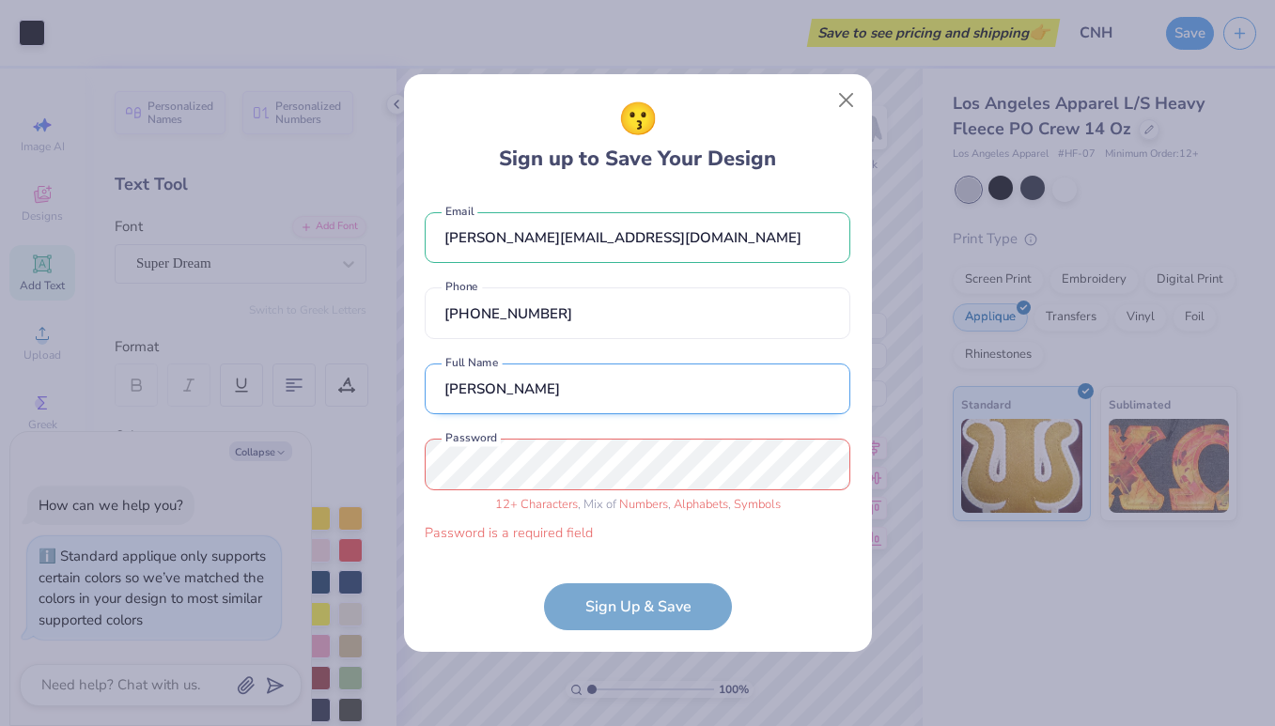
click at [581, 386] on input "[PERSON_NAME]" at bounding box center [637, 389] width 425 height 52
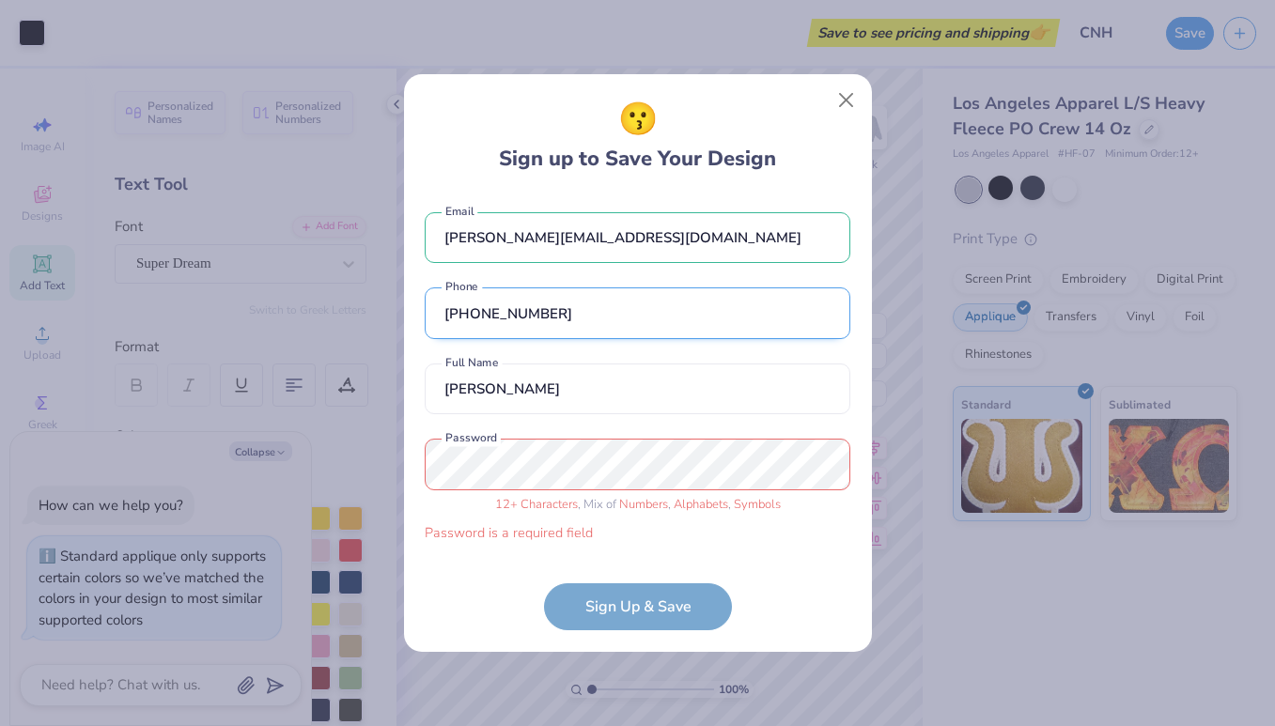
click at [620, 287] on input "[PHONE_NUMBER]" at bounding box center [637, 313] width 425 height 52
click at [852, 99] on button "Close" at bounding box center [845, 101] width 36 height 36
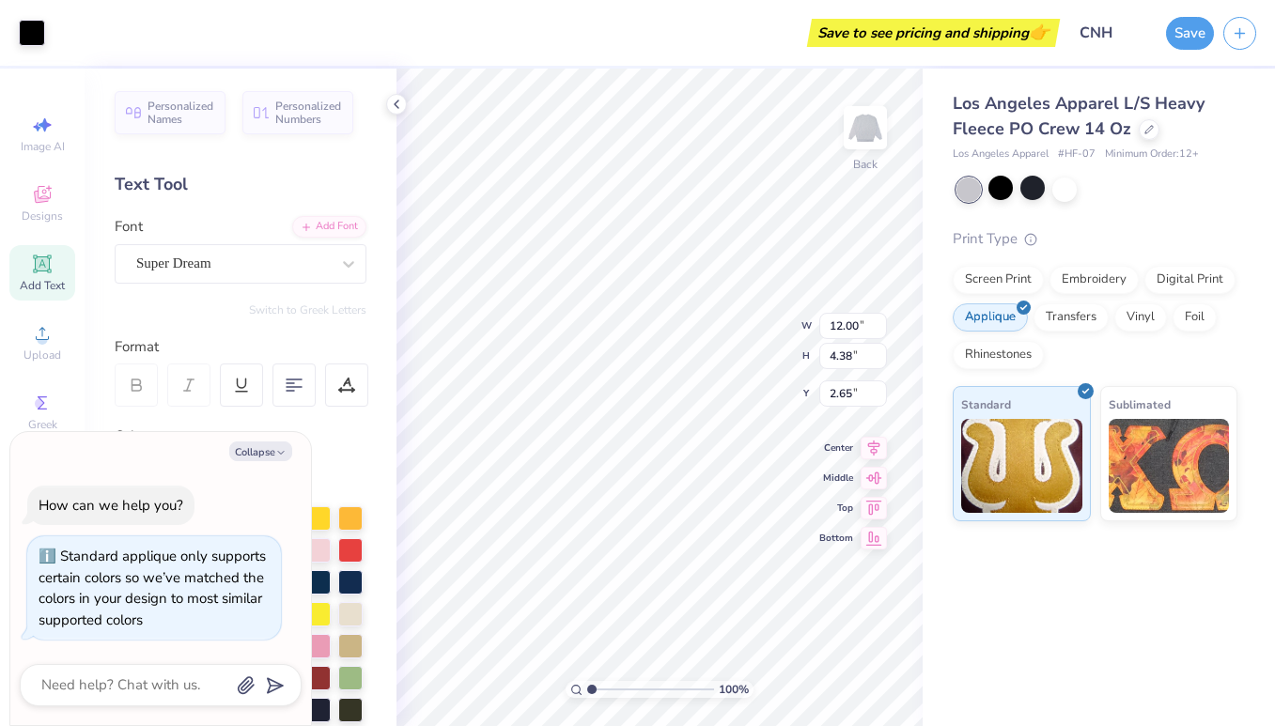
type textarea "x"
type input "3.00"
type textarea "x"
click at [1194, 41] on button "Save" at bounding box center [1190, 30] width 48 height 33
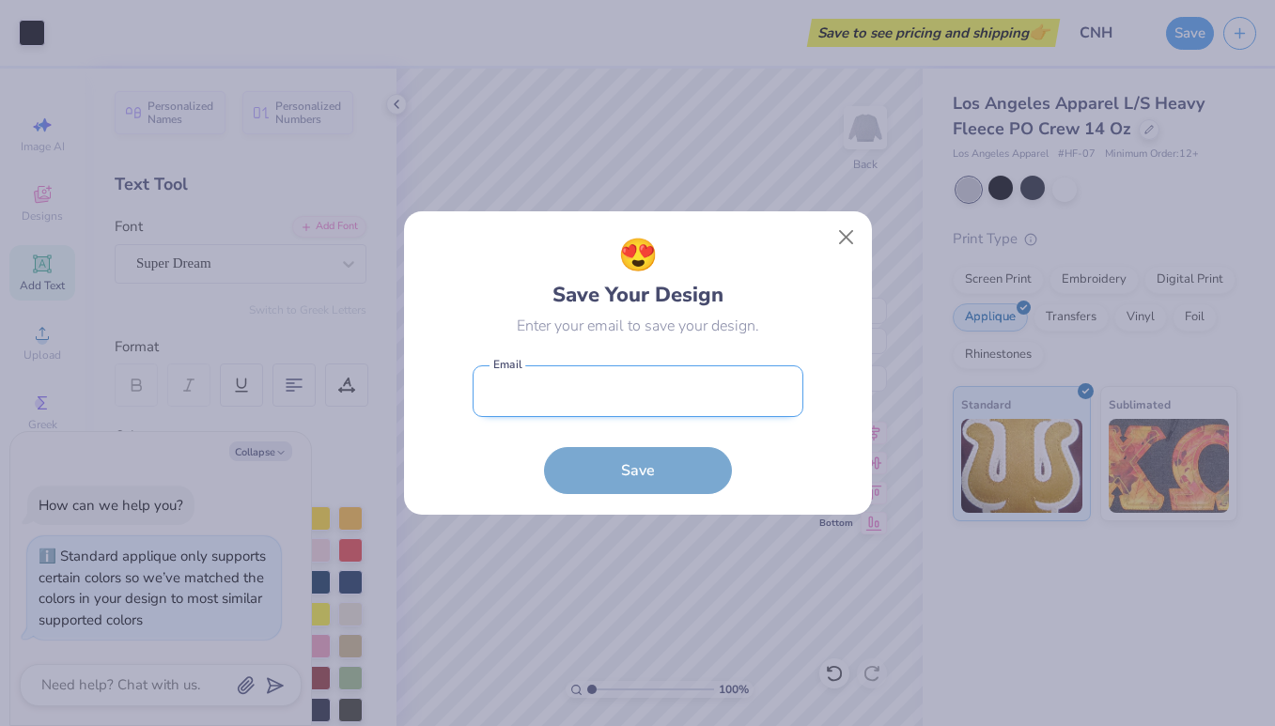
click at [550, 385] on input "email" at bounding box center [637, 391] width 331 height 52
type input "[PERSON_NAME][EMAIL_ADDRESS][DOMAIN_NAME]"
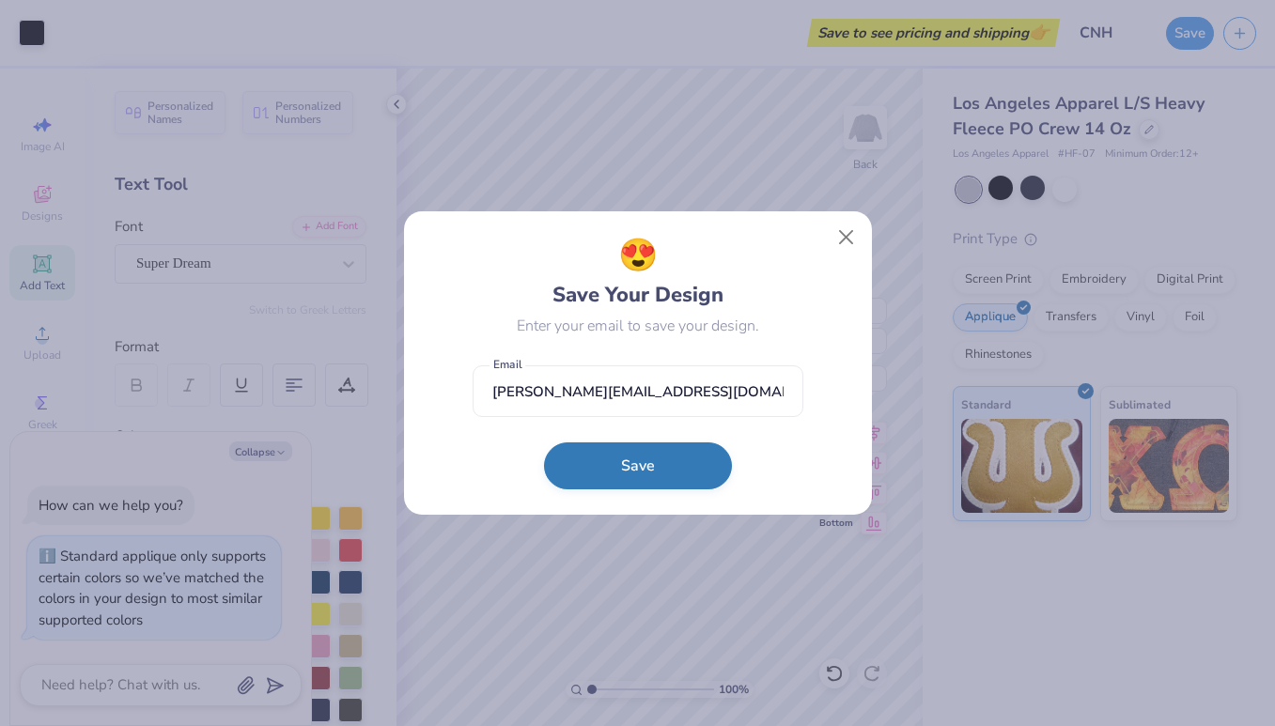
click at [612, 463] on button "Save" at bounding box center [638, 465] width 188 height 47
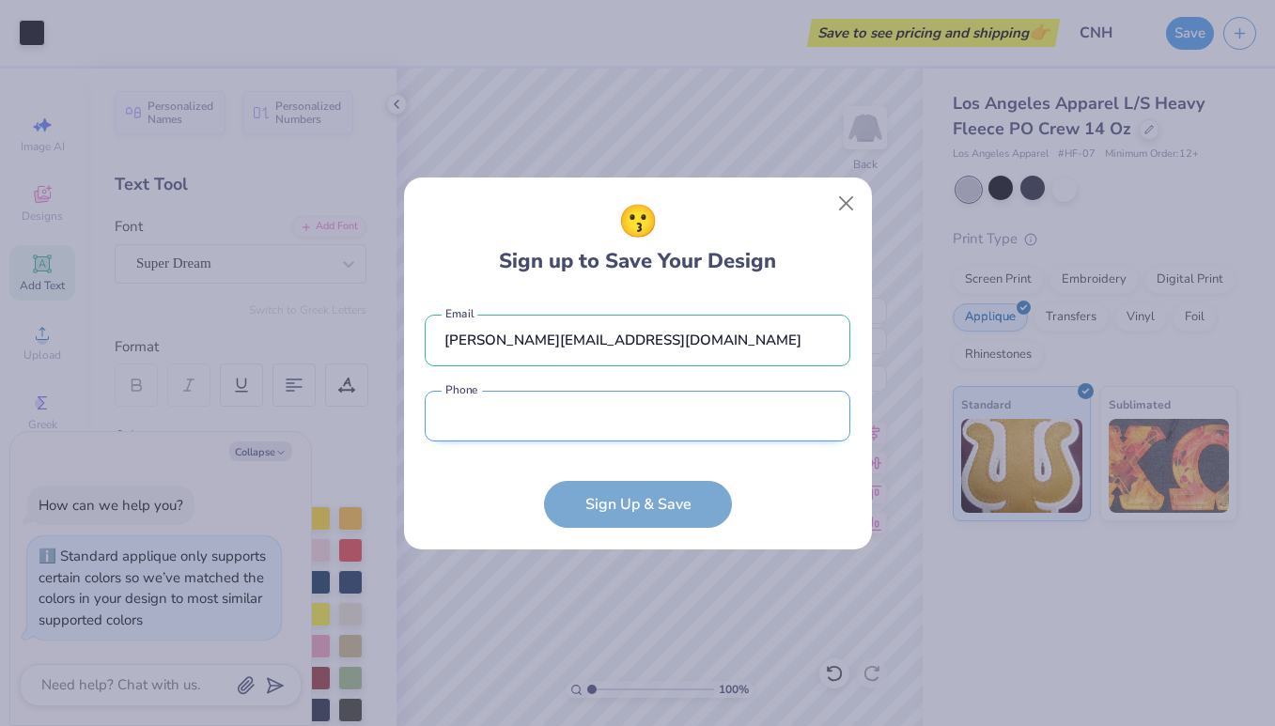
click at [604, 418] on input "tel" at bounding box center [637, 417] width 425 height 52
type input "[PHONE_NUMBER]"
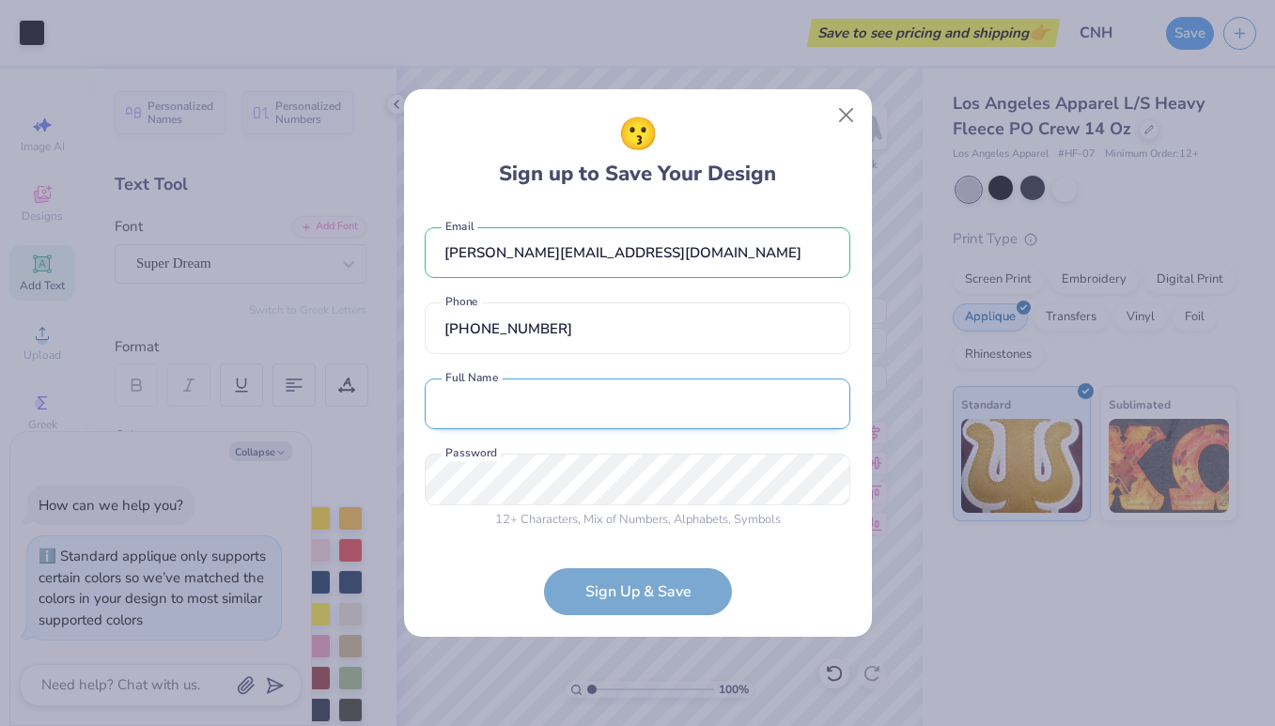
click at [604, 411] on input "text" at bounding box center [637, 405] width 425 height 52
type input "[PERSON_NAME]"
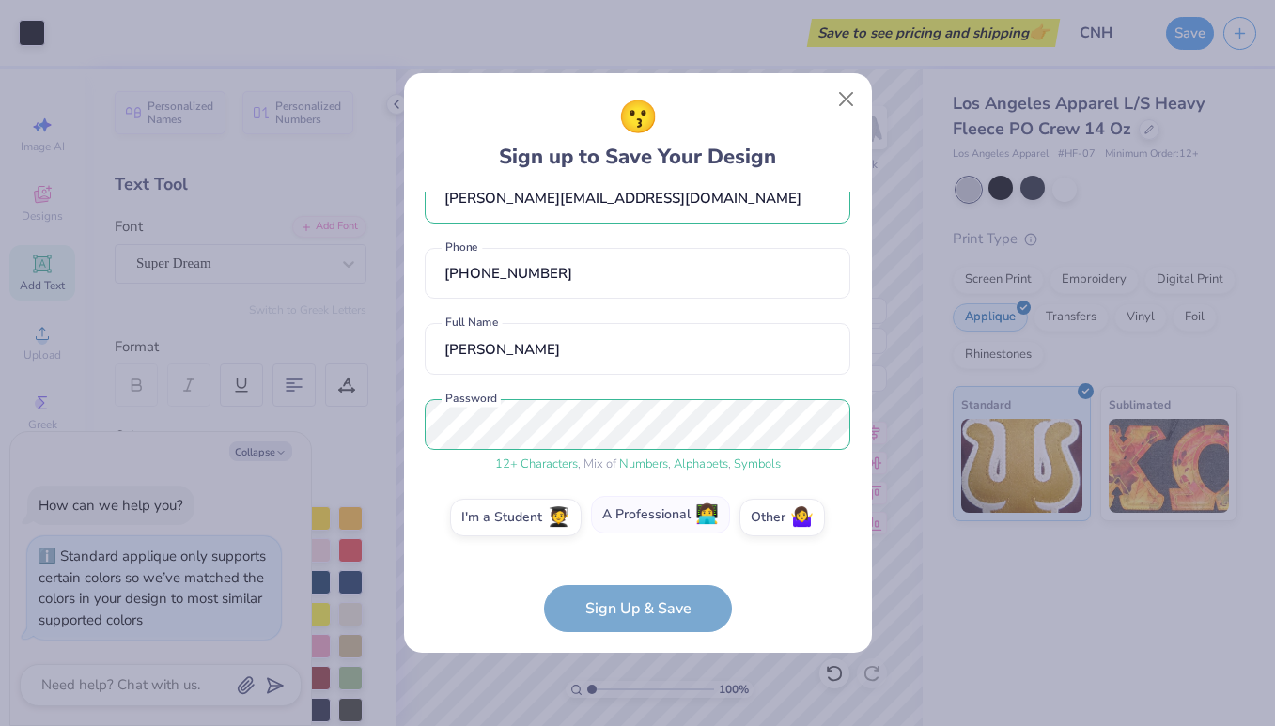
click at [694, 529] on label "A Professional 👩‍💻" at bounding box center [660, 515] width 139 height 38
click at [643, 554] on input "A Professional 👩‍💻" at bounding box center [637, 560] width 12 height 12
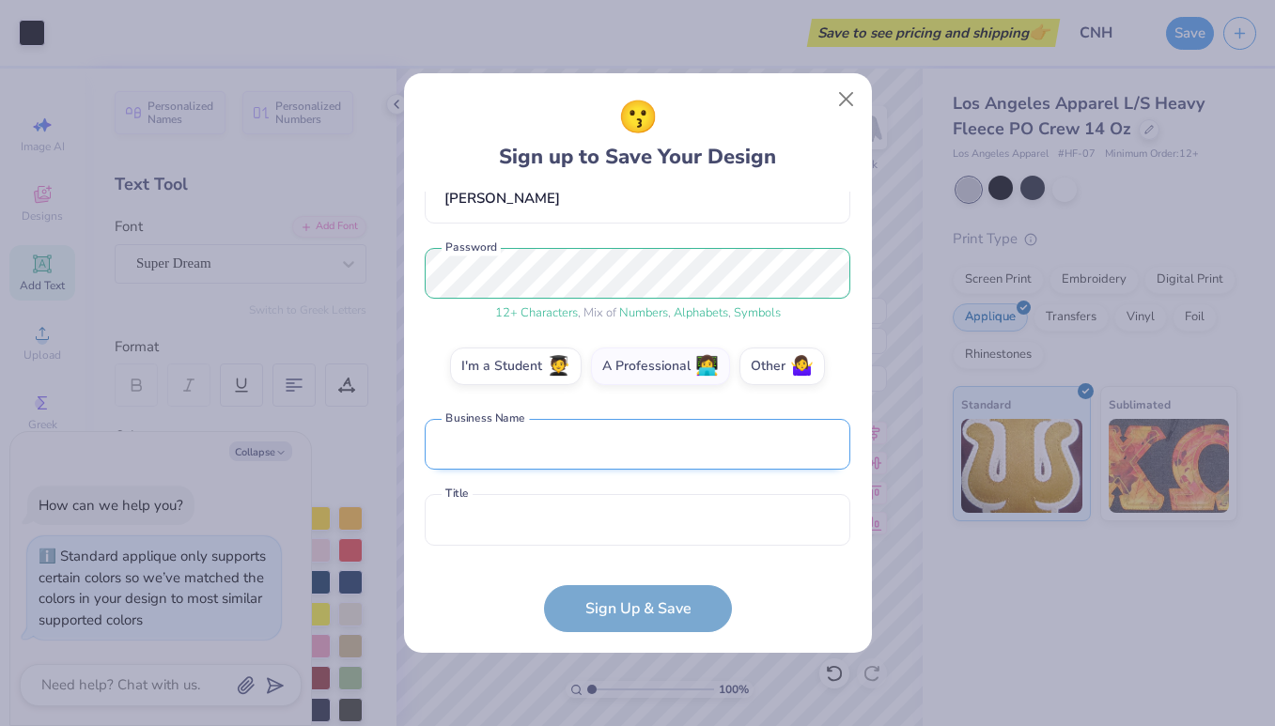
click at [629, 456] on input "text" at bounding box center [637, 445] width 425 height 52
type input "ET ETC INC."
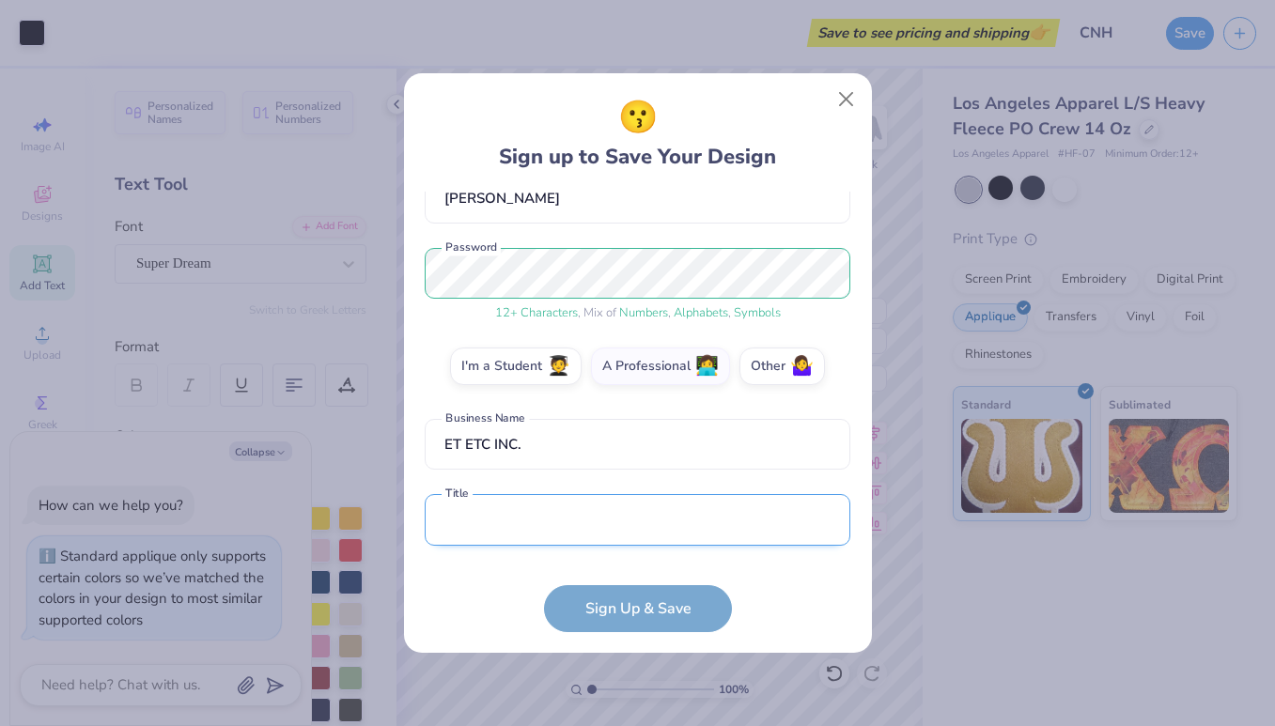
click at [631, 522] on input "text" at bounding box center [637, 520] width 425 height 52
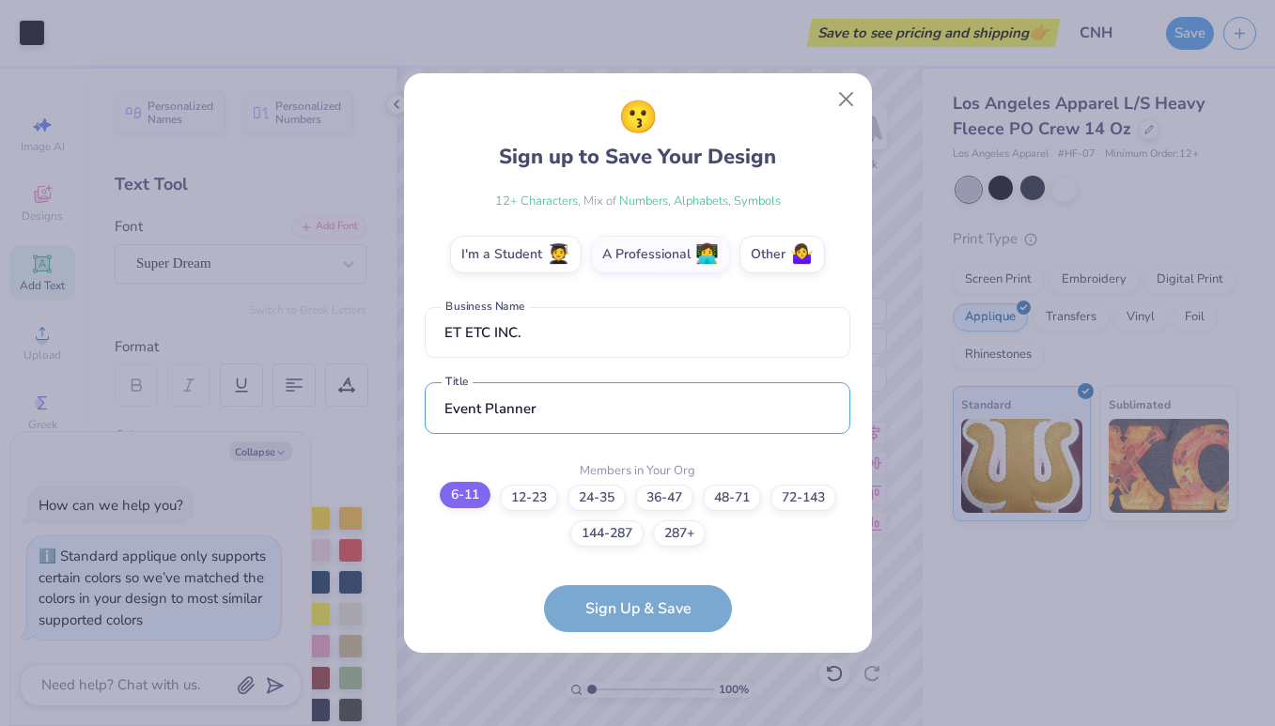
type input "Event Planner"
click at [451, 501] on label "6-11" at bounding box center [465, 495] width 51 height 26
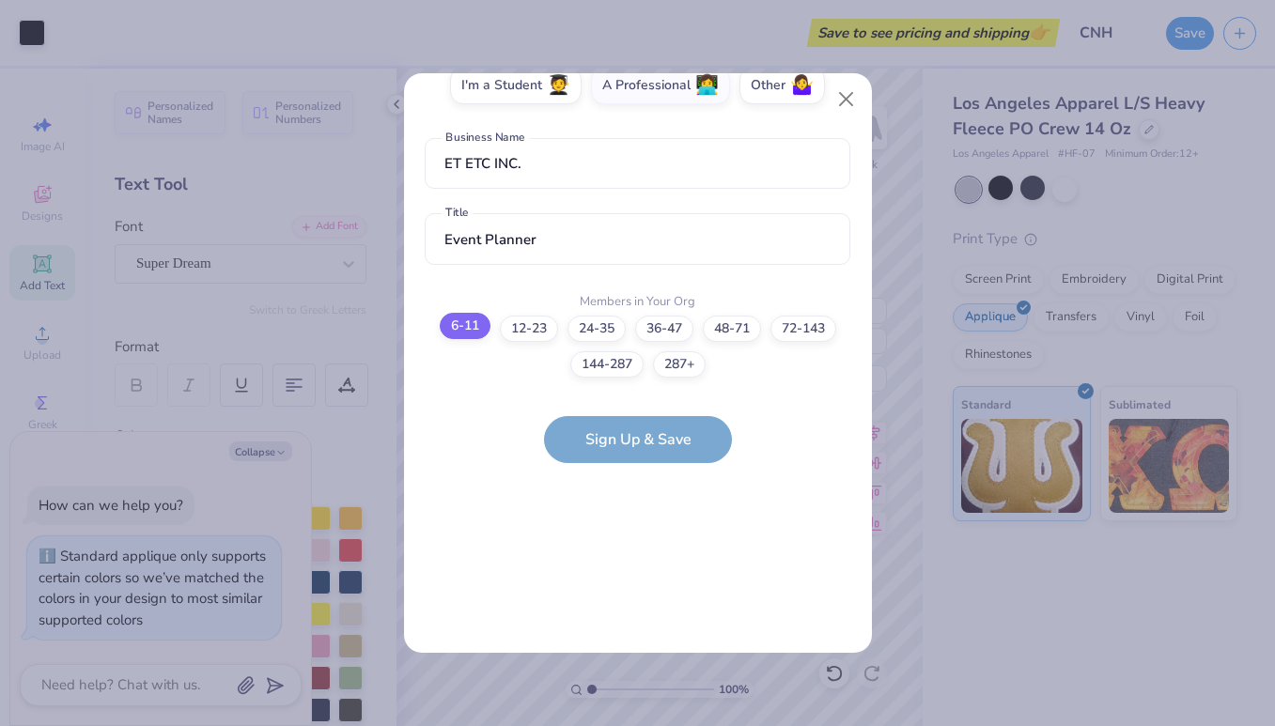
scroll to position [0, 0]
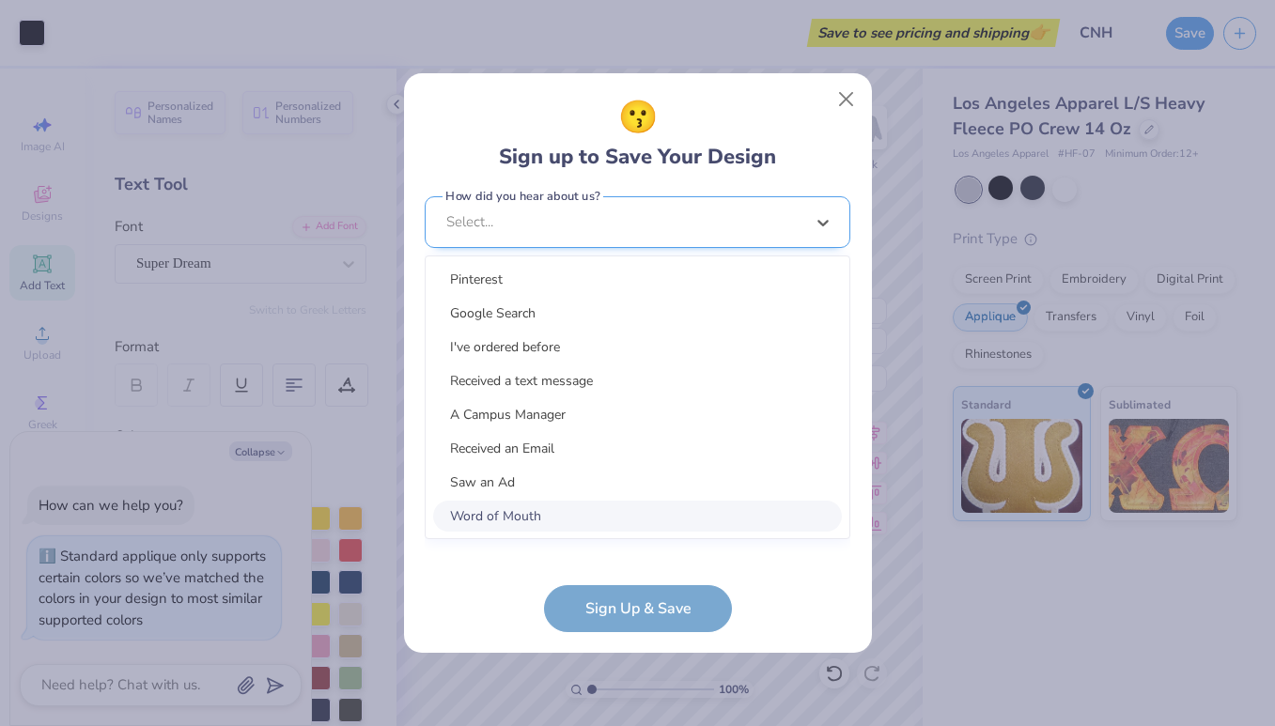
click at [491, 522] on div "option Word of Mouth focused, 8 of 15. 15 results available. Use Up and Down to…" at bounding box center [637, 367] width 425 height 343
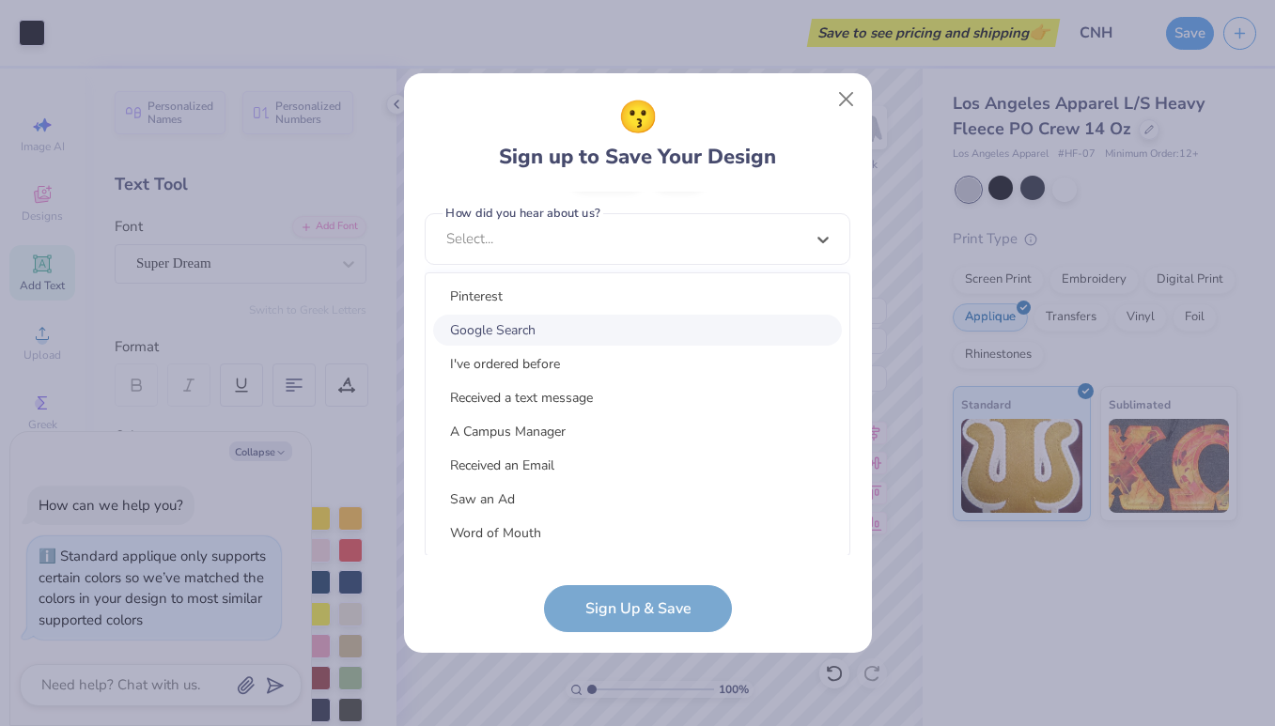
click at [528, 321] on div "Google Search" at bounding box center [637, 330] width 409 height 31
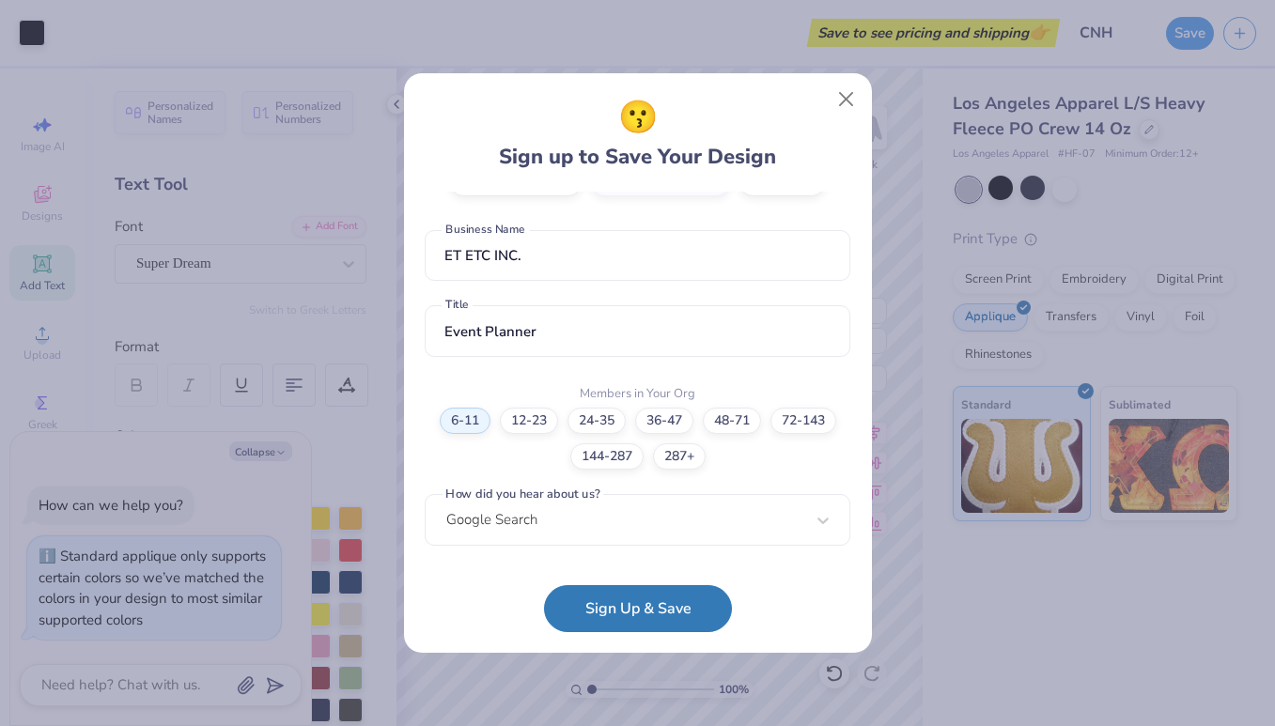
scroll to position [378, 0]
click at [596, 605] on button "Sign Up & Save" at bounding box center [638, 603] width 188 height 47
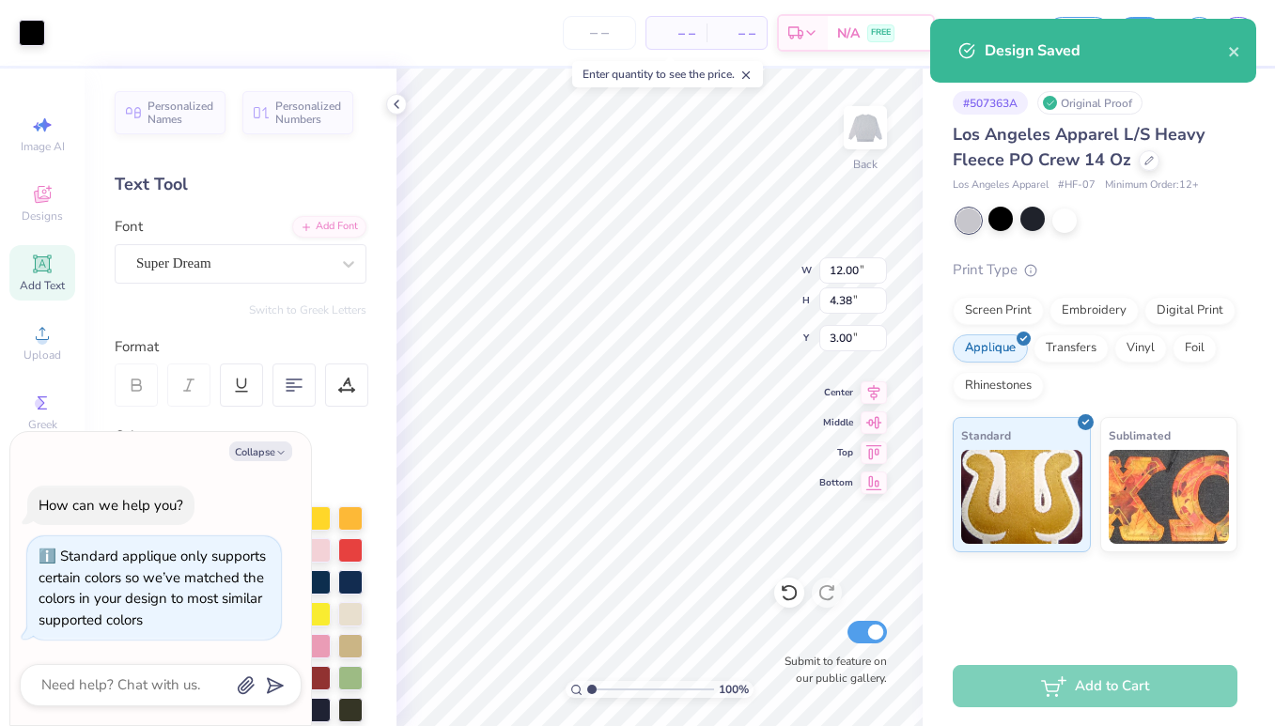
click at [1128, 46] on div "Design Saved" at bounding box center [1092, 57] width 333 height 85
click at [1232, 55] on icon "close" at bounding box center [1234, 51] width 13 height 15
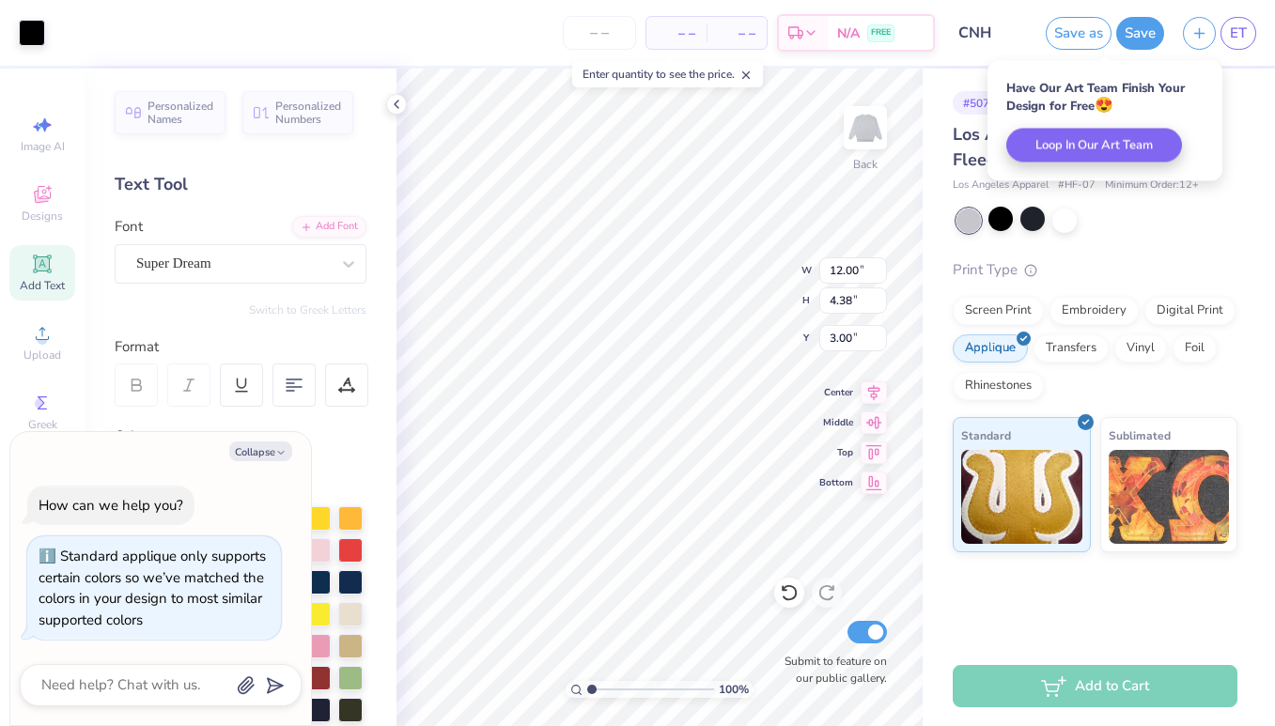
type textarea "x"
click at [1105, 683] on div "Add to Cart" at bounding box center [1094, 686] width 285 height 42
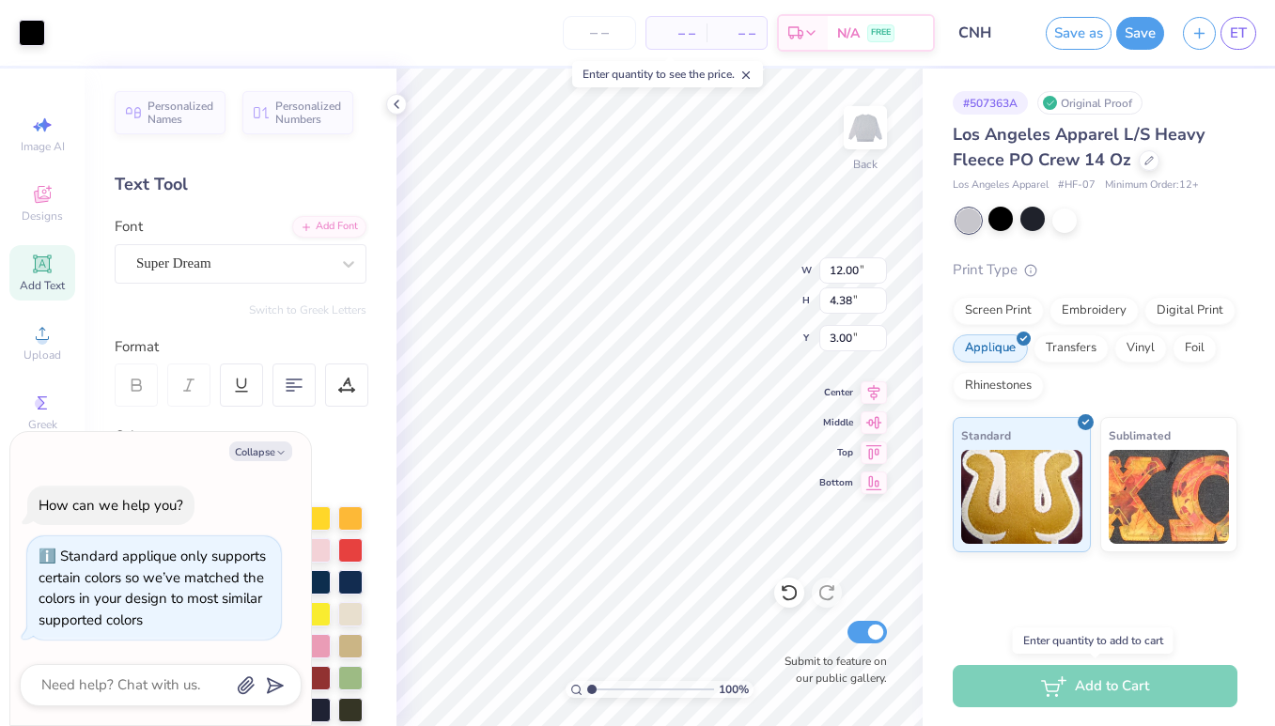
click at [1107, 688] on div "Add to Cart" at bounding box center [1094, 686] width 285 height 42
click at [1056, 629] on div "# 507363A Original Proof Los Angeles Apparel L/S Heavy Fleece PO Crew 14 Oz Los…" at bounding box center [1098, 358] width 352 height 578
click at [677, 11] on div "– – Per Item – – Total Est. Delivery N/A FREE" at bounding box center [494, 33] width 880 height 66
click at [677, 35] on span "– –" at bounding box center [676, 33] width 38 height 20
click at [735, 35] on span "– –" at bounding box center [737, 33] width 38 height 20
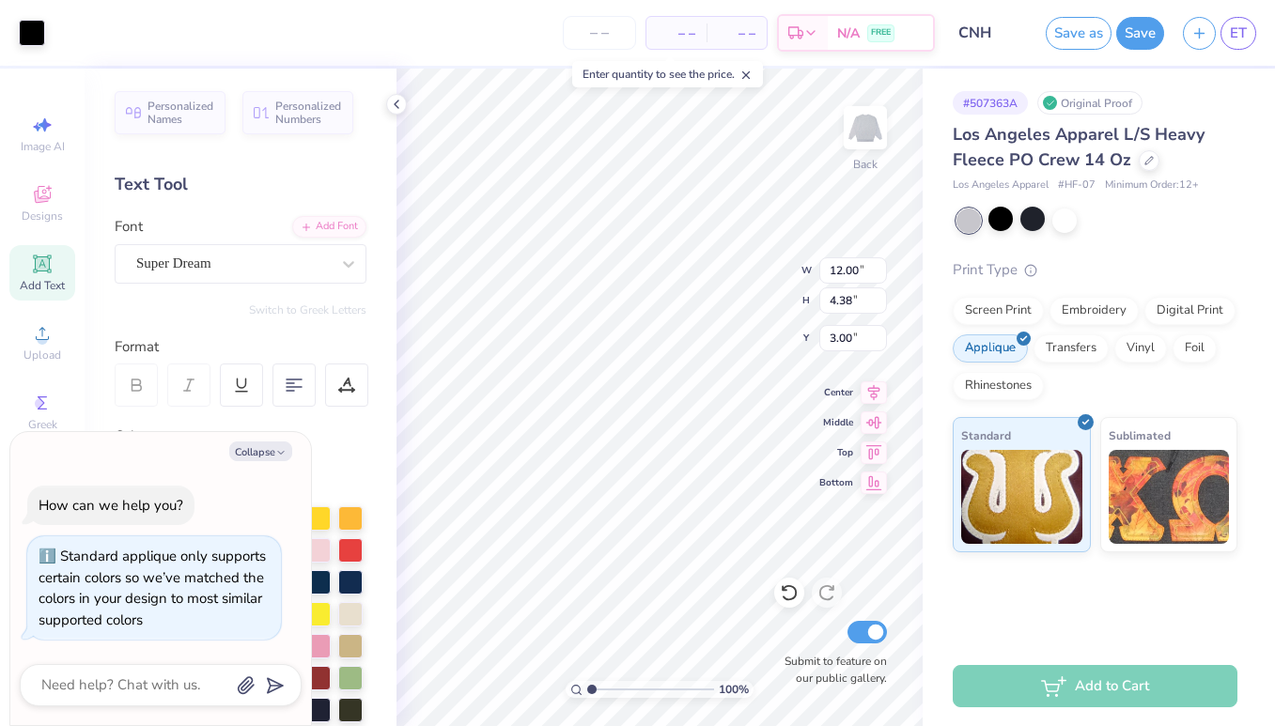
click at [734, 17] on div "– – Total" at bounding box center [736, 33] width 60 height 32
click at [752, 31] on span "– –" at bounding box center [737, 33] width 38 height 20
click at [627, 27] on input "number" at bounding box center [599, 33] width 73 height 34
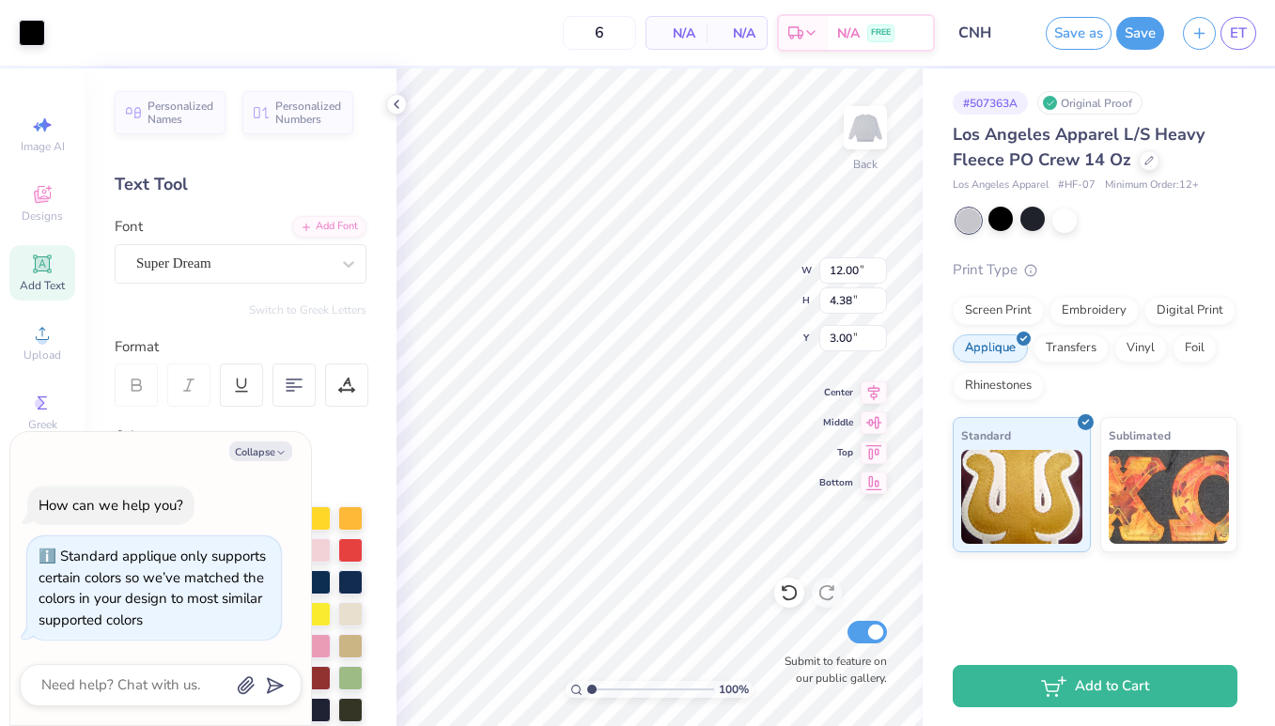
type input "12"
click at [548, 36] on div "12 N/A Per Item N/A Total Est. Delivery N/A FREE" at bounding box center [494, 33] width 880 height 66
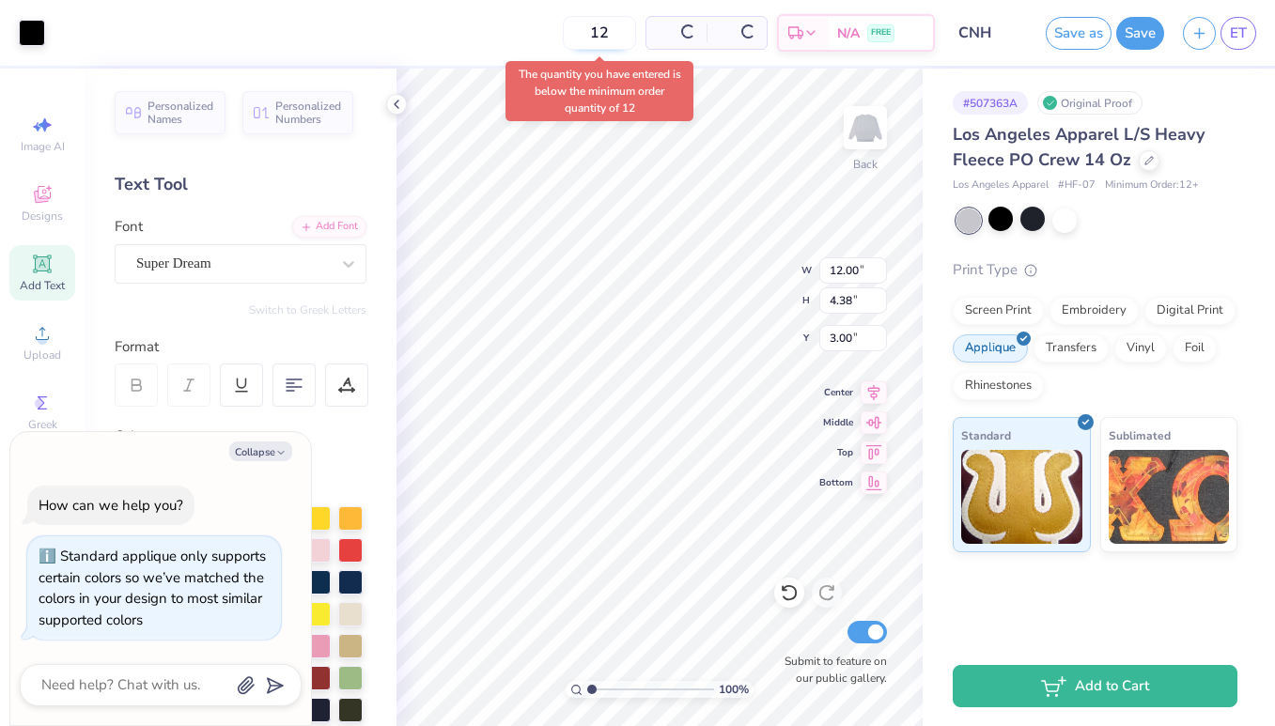
drag, startPoint x: 605, startPoint y: 33, endPoint x: 562, endPoint y: 33, distance: 43.2
click at [563, 33] on input "12" at bounding box center [599, 33] width 73 height 34
click at [524, 33] on input "12" at bounding box center [518, 33] width 73 height 34
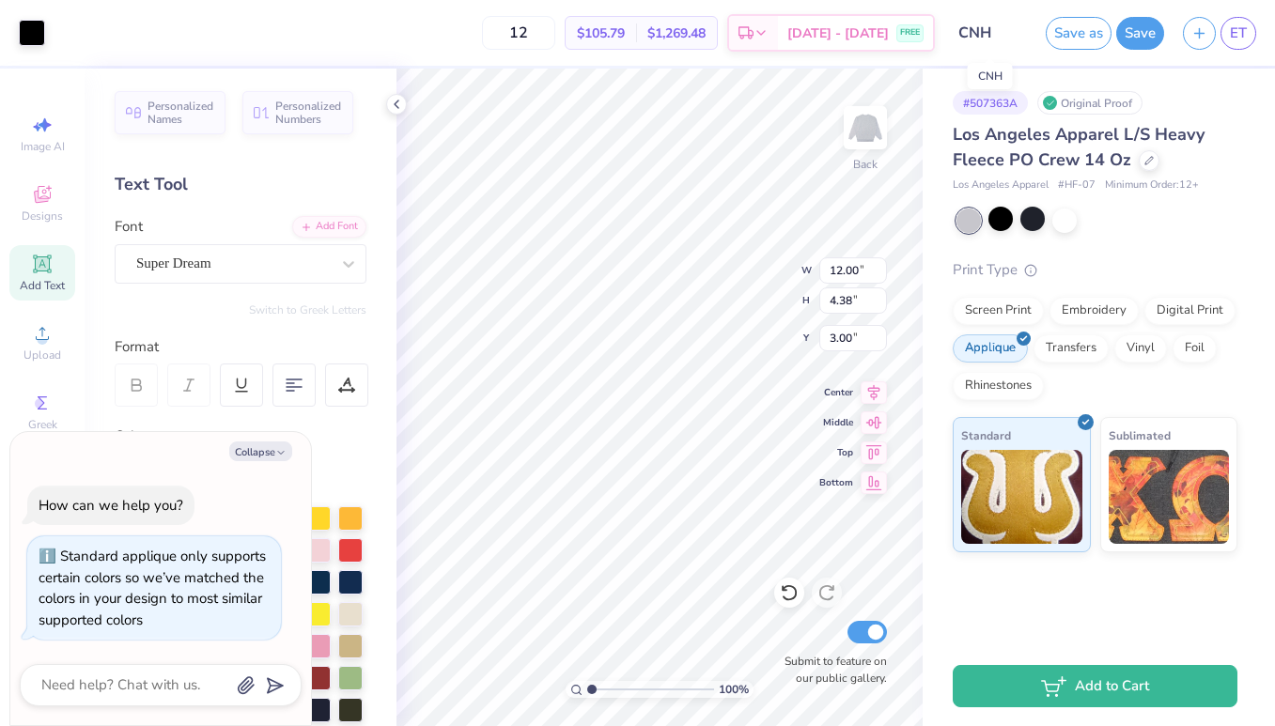
click at [980, 33] on input "CNH" at bounding box center [990, 33] width 92 height 38
click at [958, 40] on input "CNH" at bounding box center [990, 33] width 92 height 38
click at [1138, 36] on button "Save" at bounding box center [1140, 30] width 48 height 33
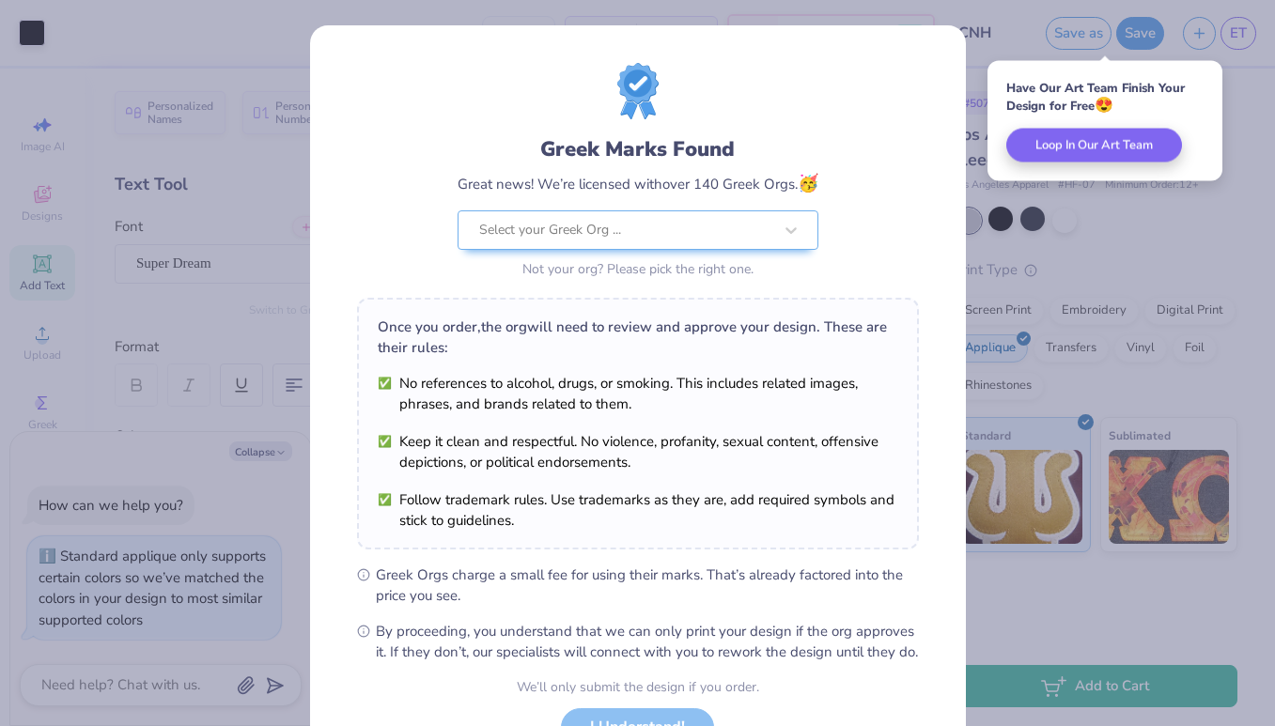
click at [900, 92] on div "Greek Marks Found Great news! We’re licensed with over 140 Greek Orgs. 🥳 Select…" at bounding box center [638, 173] width 562 height 220
click at [1068, 249] on div "Greek Marks Found Great news! We’re licensed with over 140 Greek Orgs. 🥳 Select…" at bounding box center [637, 363] width 1275 height 726
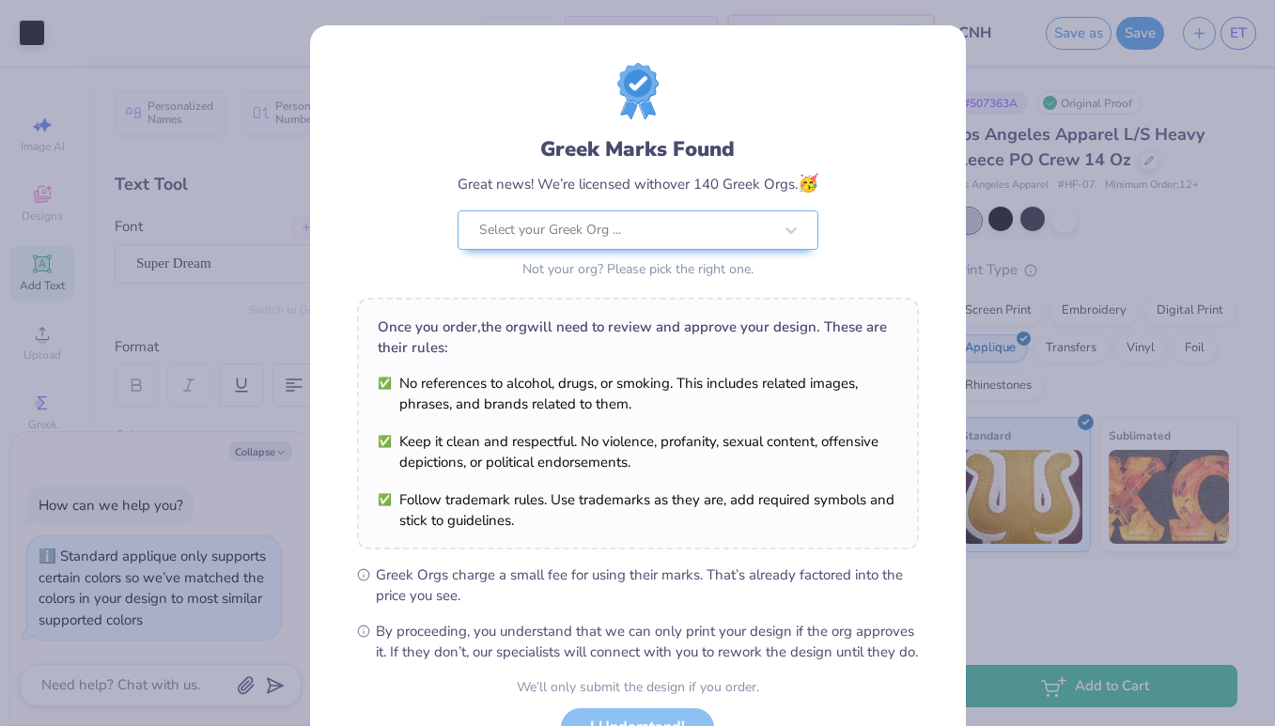
click at [879, 19] on div "Greek Marks Found Great news! We’re licensed with over 140 Greek Orgs. 🥳 Select…" at bounding box center [637, 363] width 1275 height 726
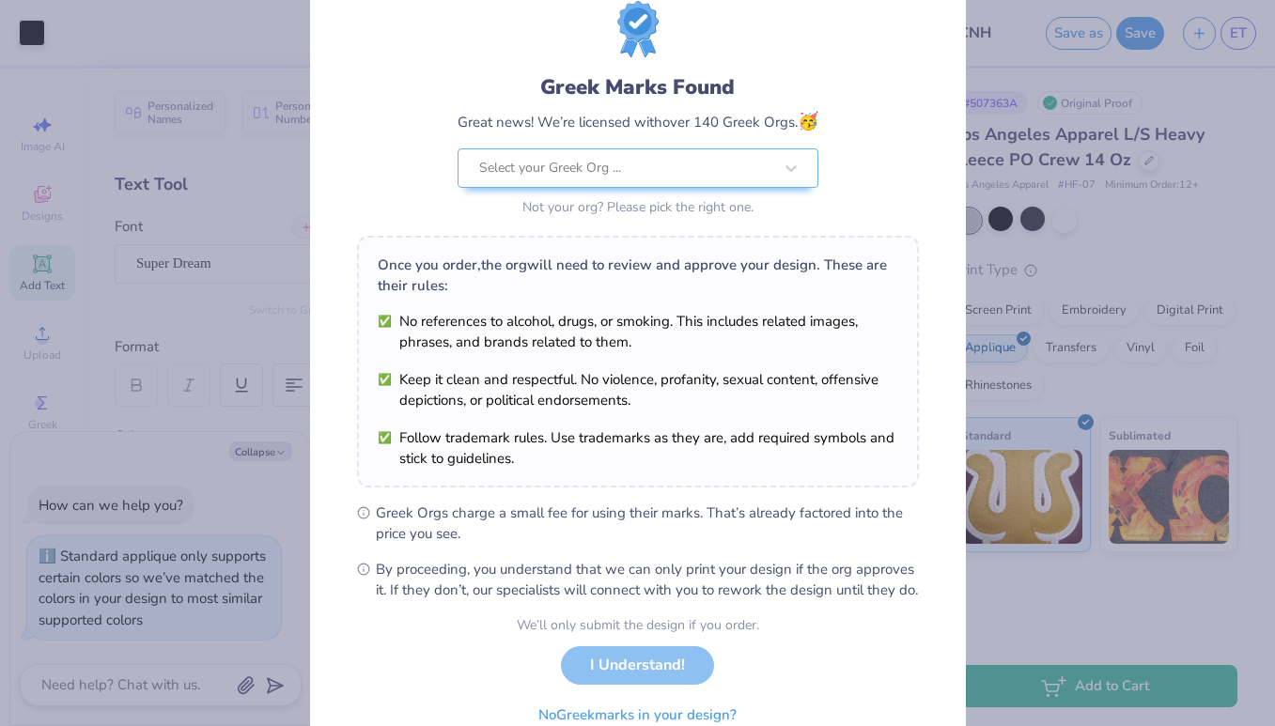
scroll to position [116, 0]
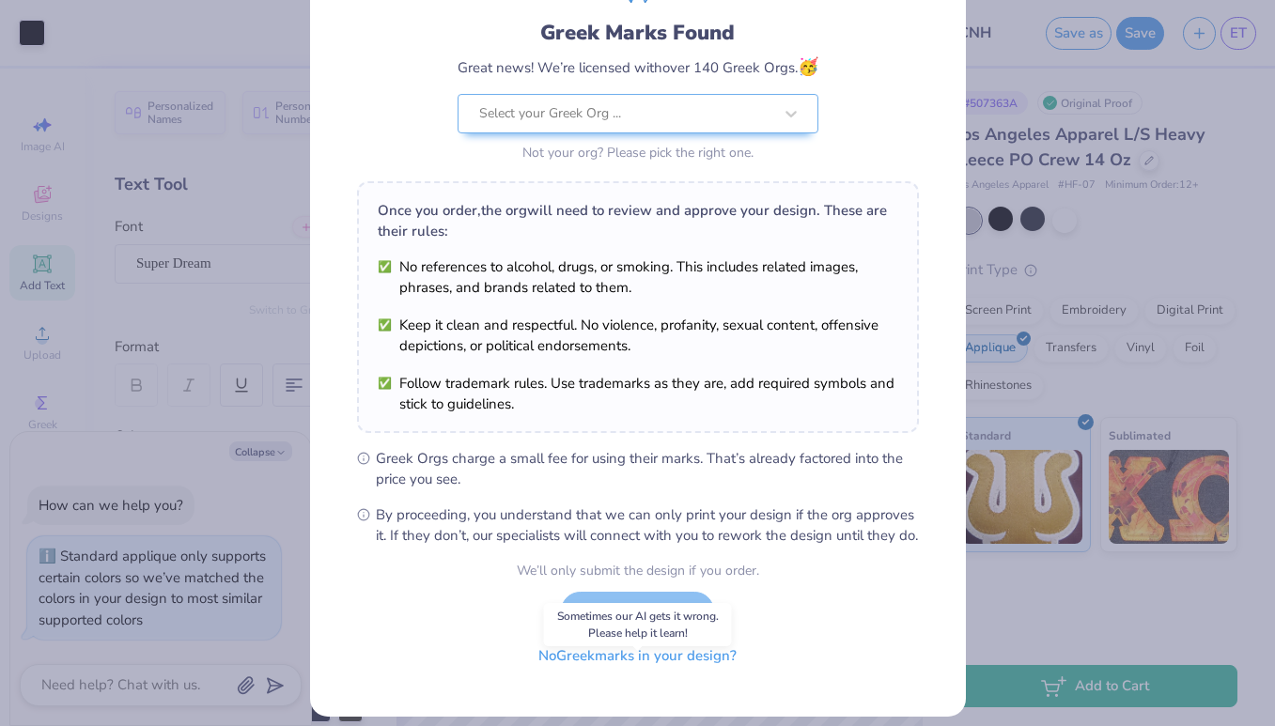
click at [673, 675] on button "No Greek marks in your design?" at bounding box center [637, 656] width 230 height 39
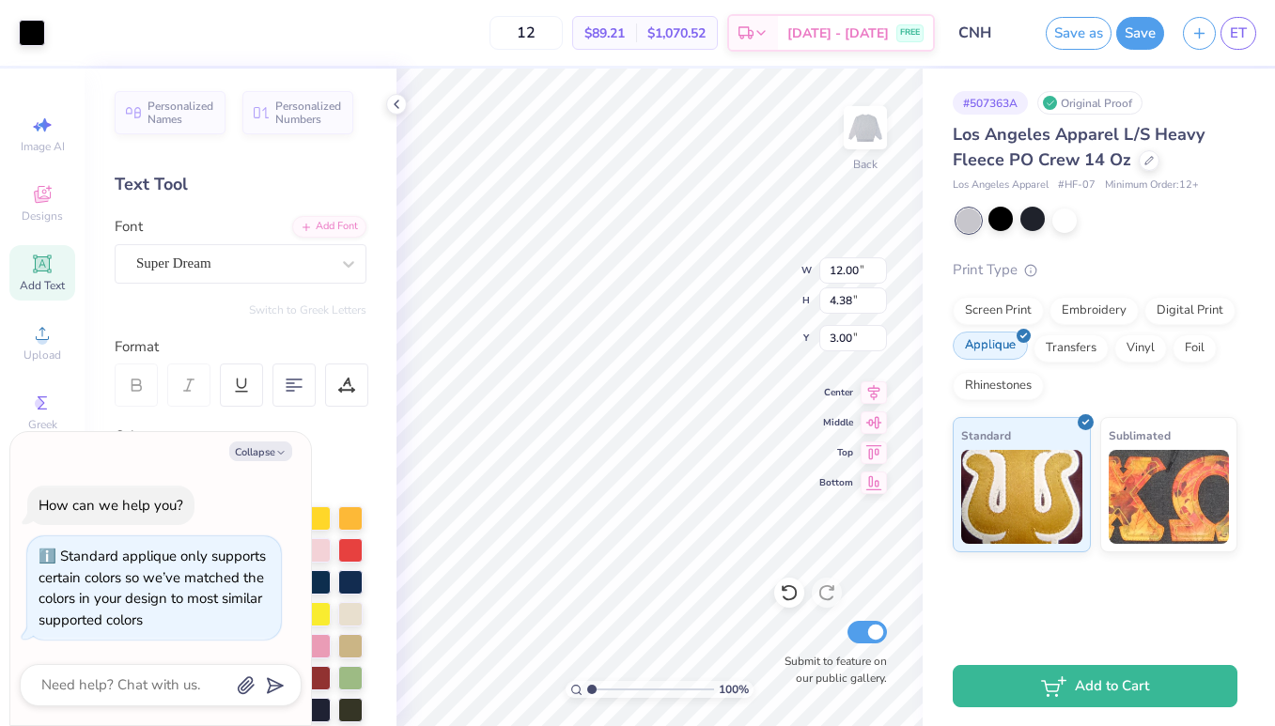
click at [1012, 341] on div "Applique" at bounding box center [989, 346] width 75 height 28
click at [1077, 319] on div "Embroidery" at bounding box center [1093, 308] width 89 height 28
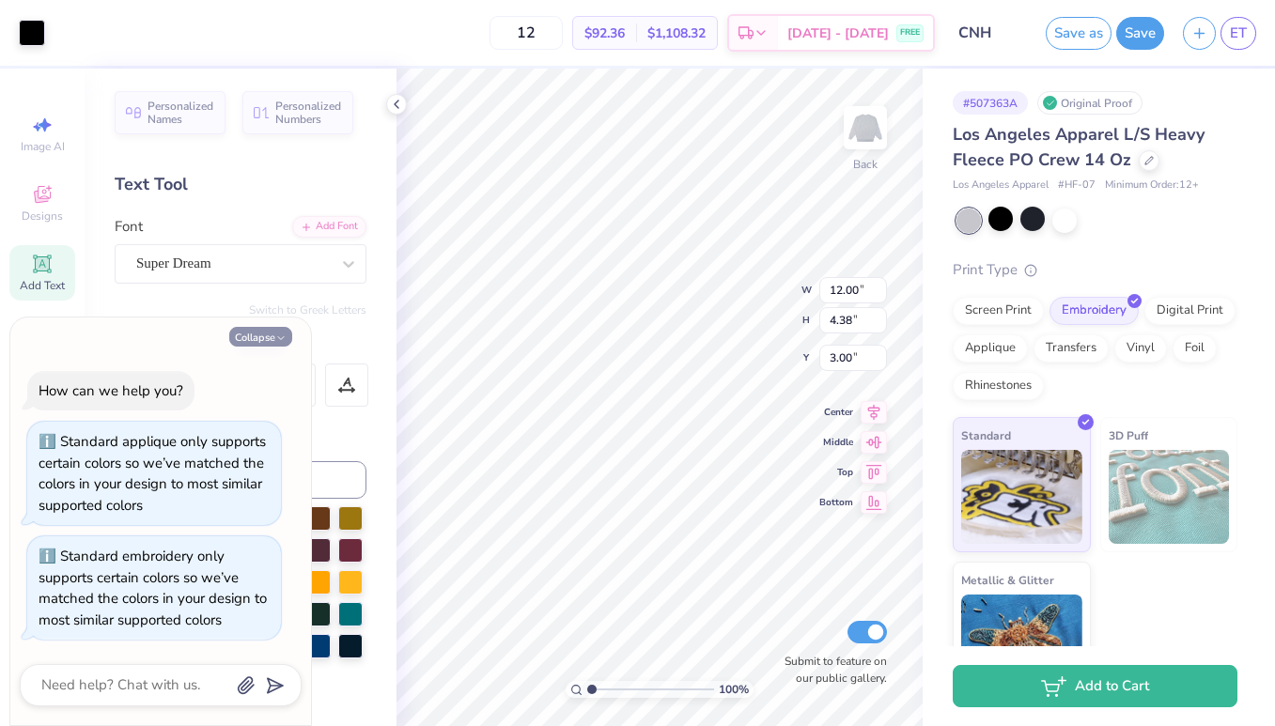
click at [271, 332] on button "Collapse" at bounding box center [260, 337] width 63 height 20
type textarea "x"
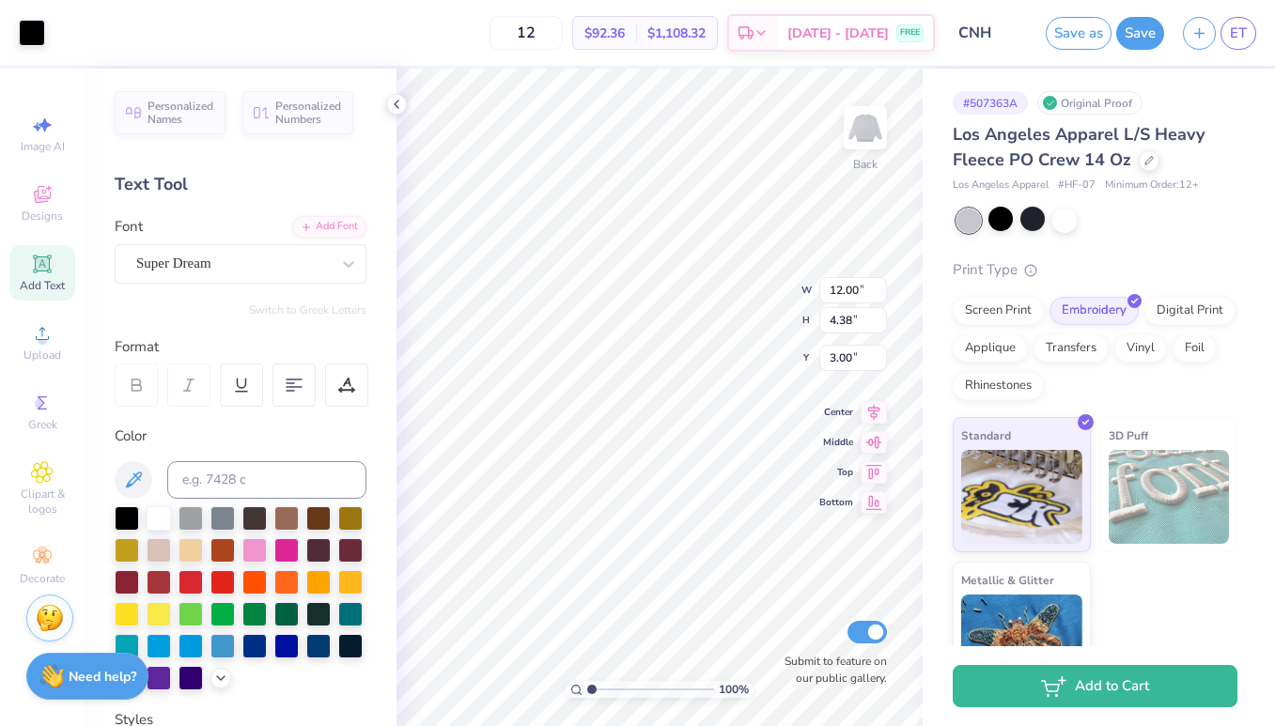
click at [619, 39] on span "$92.36" at bounding box center [604, 33] width 40 height 20
click at [545, 34] on input "12" at bounding box center [525, 33] width 73 height 34
click at [998, 319] on div "Screen Print" at bounding box center [997, 308] width 91 height 28
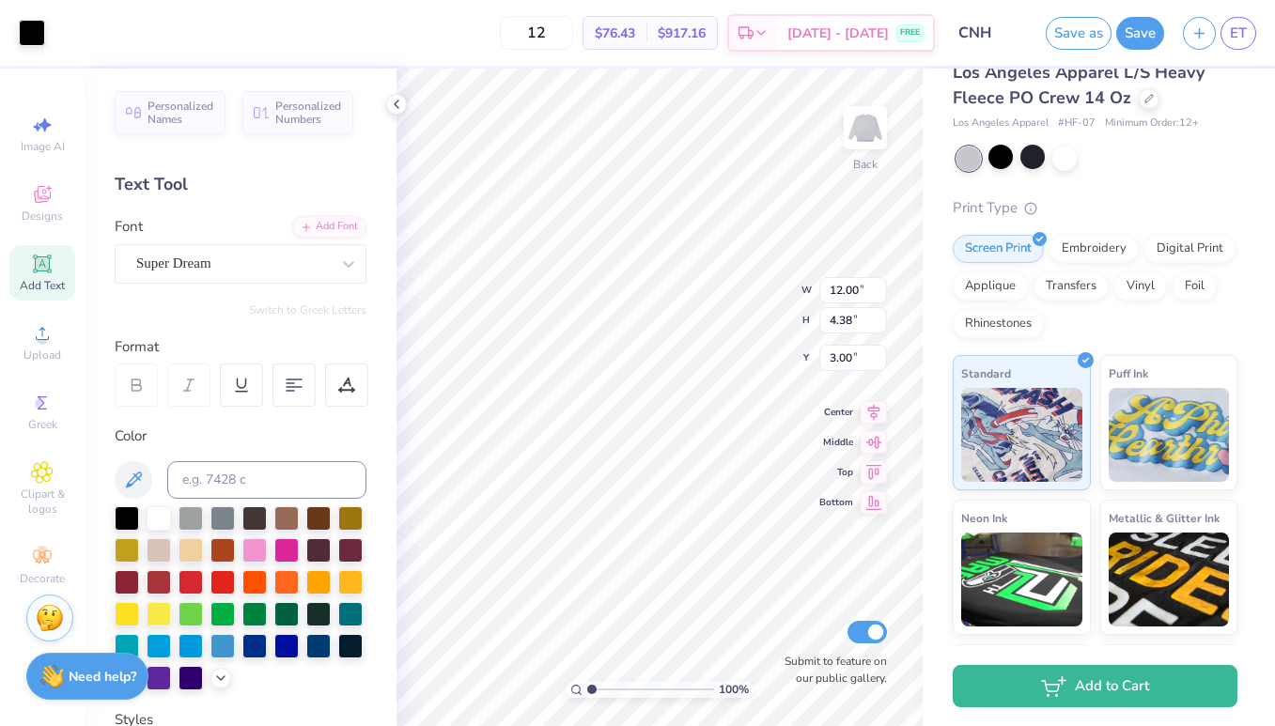
scroll to position [70, 0]
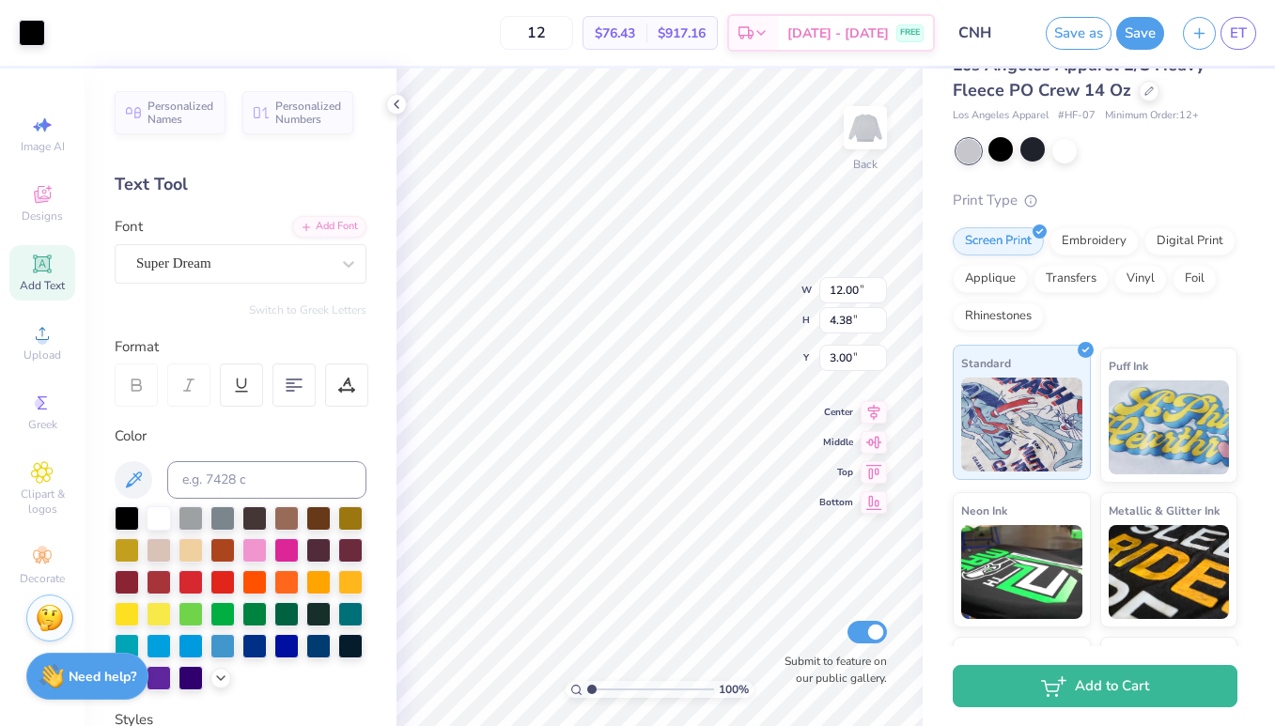
click at [1044, 398] on img at bounding box center [1021, 425] width 121 height 94
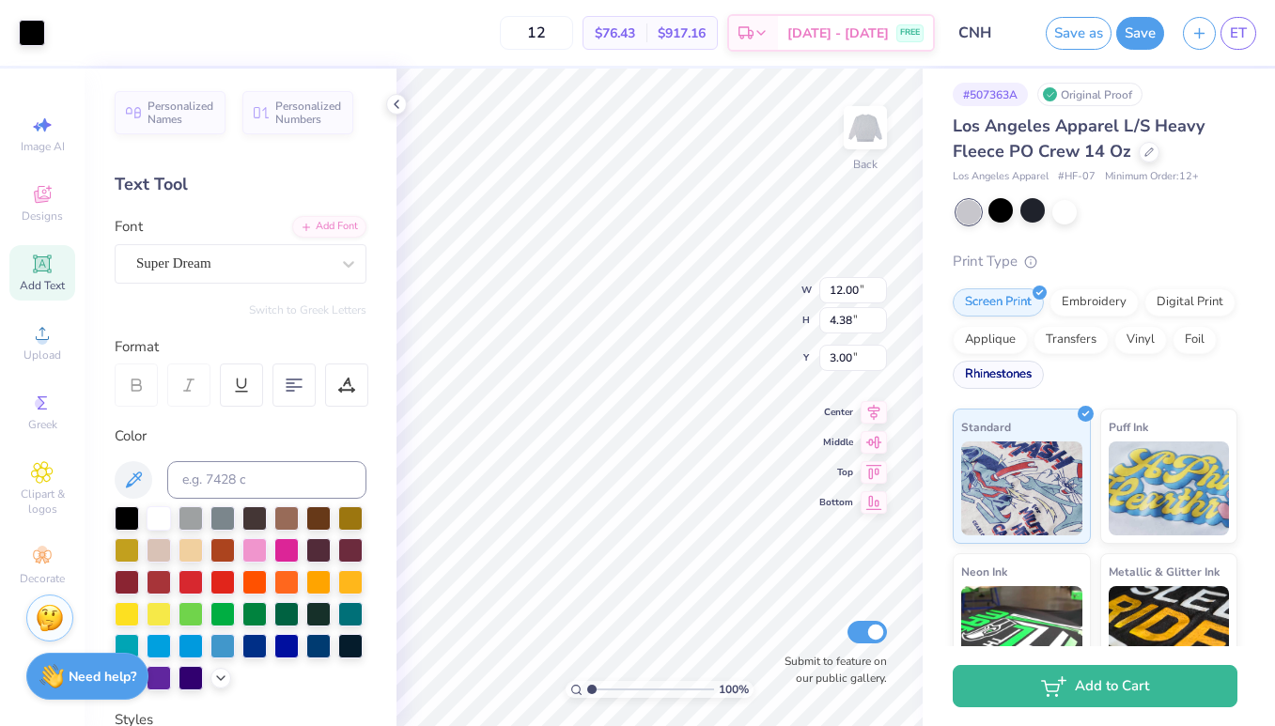
scroll to position [0, 0]
